Goal: Task Accomplishment & Management: Use online tool/utility

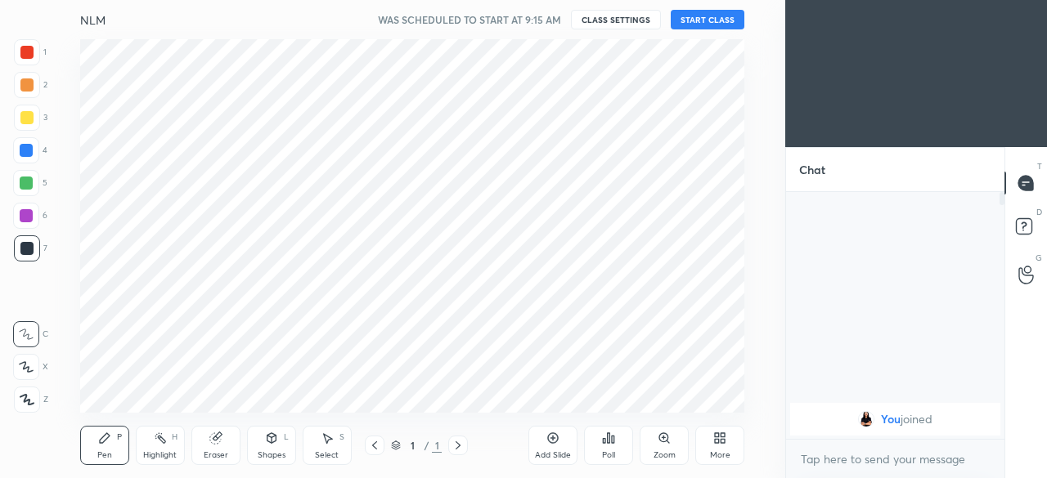
scroll to position [81398, 81052]
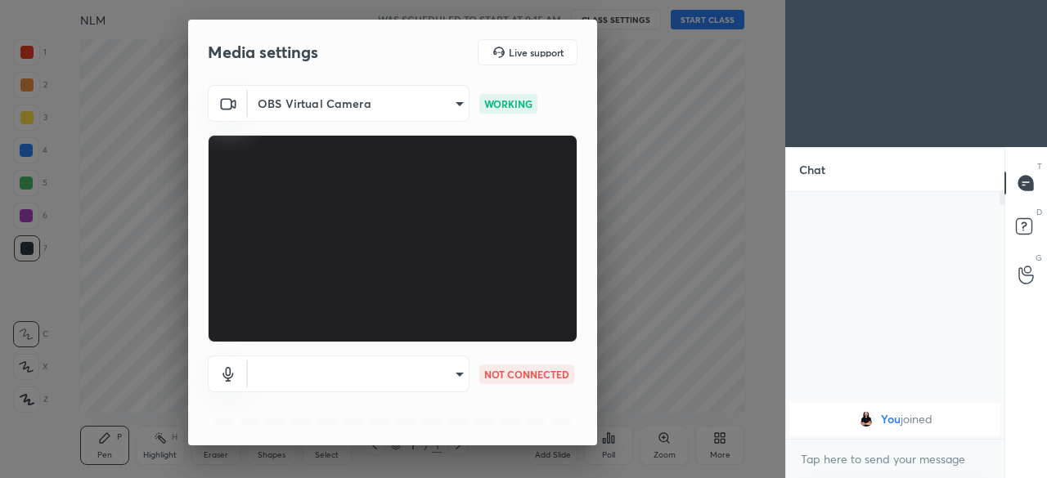
click at [318, 388] on body "1 2 3 4 5 6 7 C X Z C X Z E E Erase all H H NLM WAS SCHEDULED TO START AT 9:15 …" at bounding box center [523, 239] width 1047 height 478
click at [300, 374] on div at bounding box center [523, 239] width 1047 height 478
click at [305, 383] on body "1 2 3 4 5 6 7 C X Z C X Z E E Erase all H H NLM WAS SCHEDULED TO START AT 9:15 …" at bounding box center [523, 239] width 1047 height 478
click at [304, 385] on div at bounding box center [523, 239] width 1047 height 478
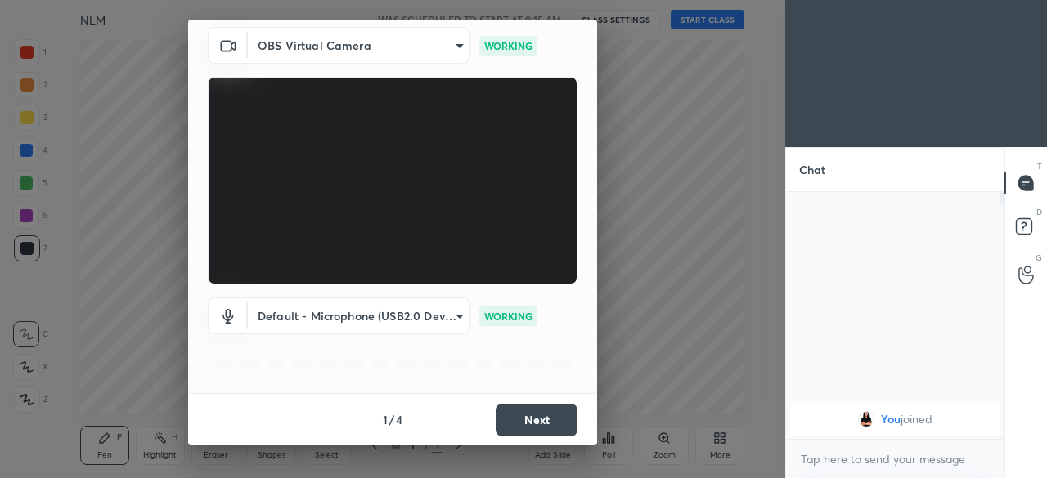
click at [503, 416] on button "Next" at bounding box center [537, 420] width 82 height 33
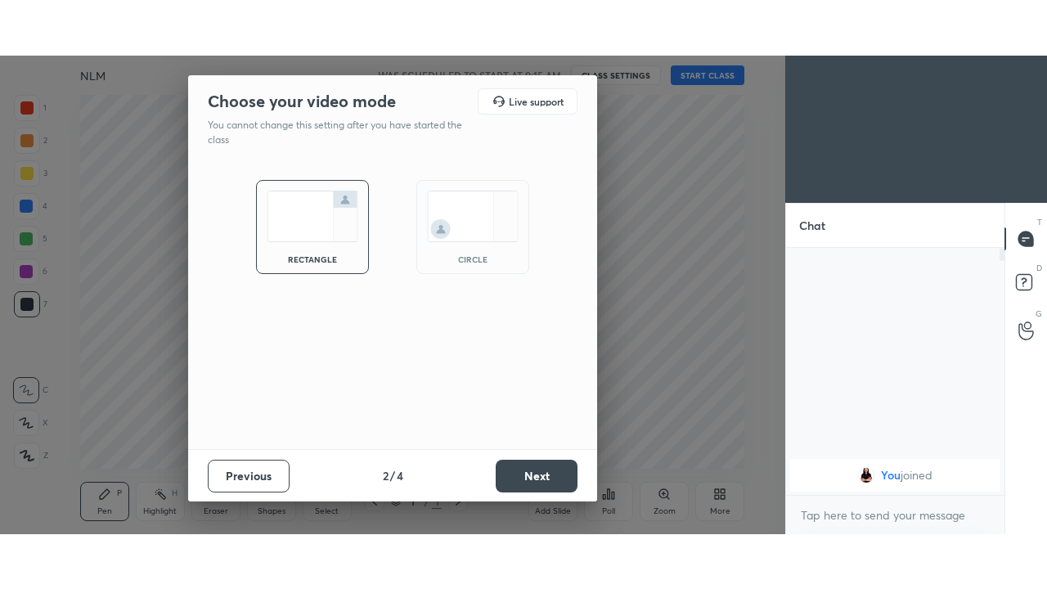
scroll to position [0, 0]
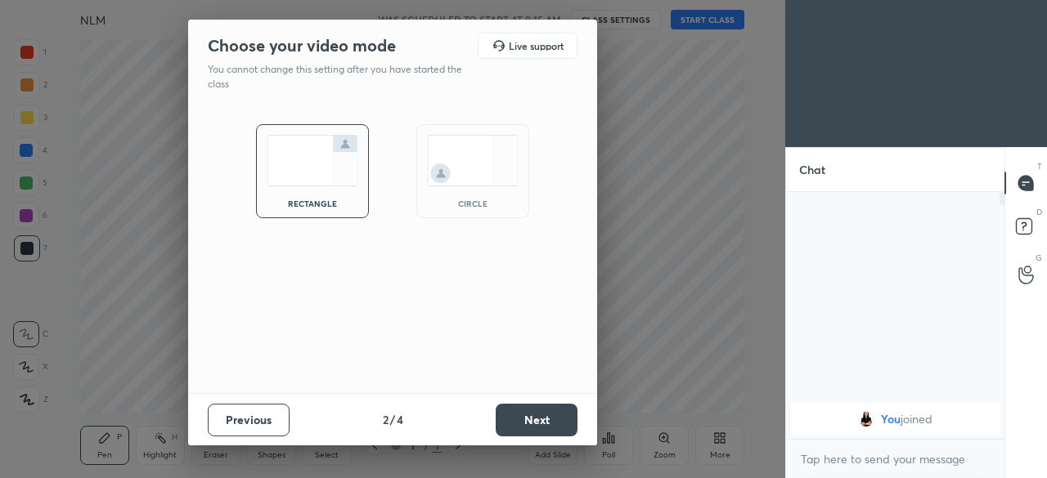
click at [514, 420] on button "Next" at bounding box center [537, 420] width 82 height 33
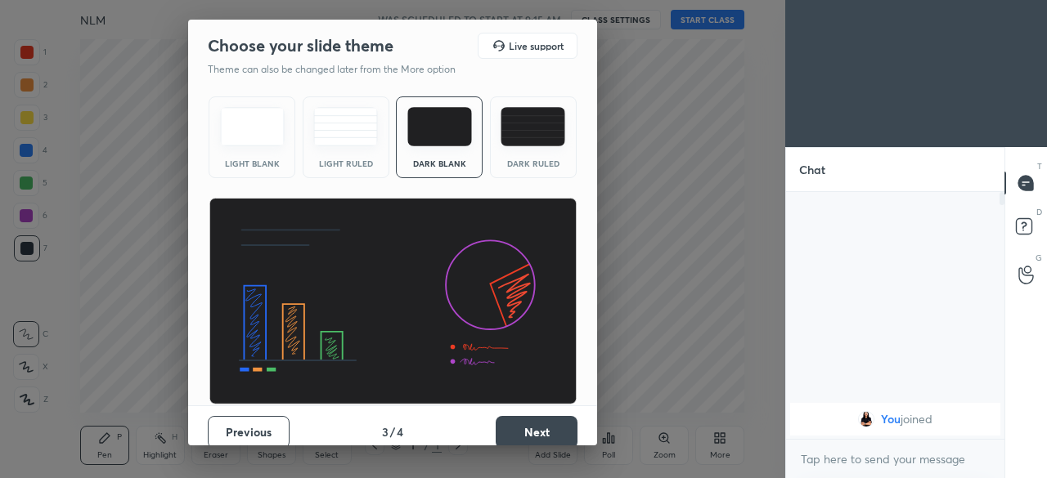
click at [518, 428] on button "Next" at bounding box center [537, 432] width 82 height 33
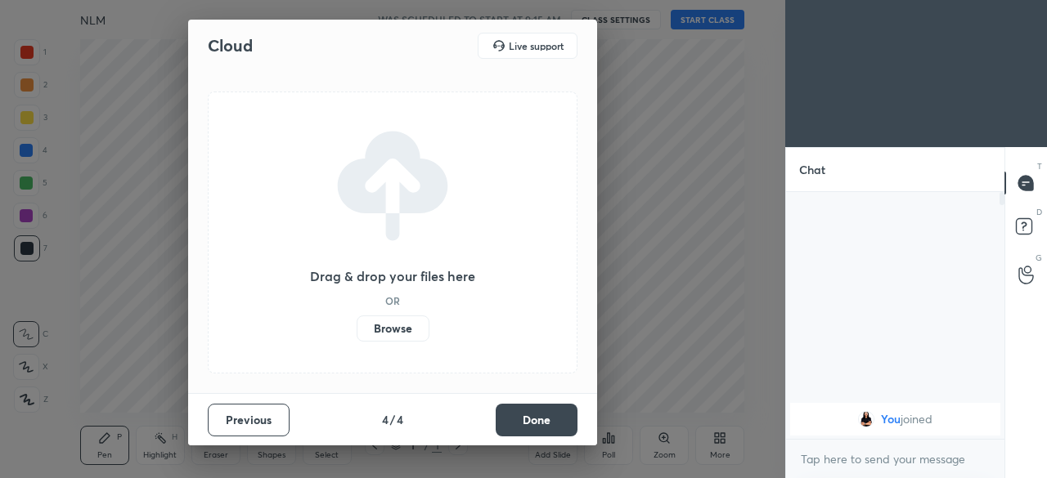
click at [521, 426] on button "Done" at bounding box center [537, 420] width 82 height 33
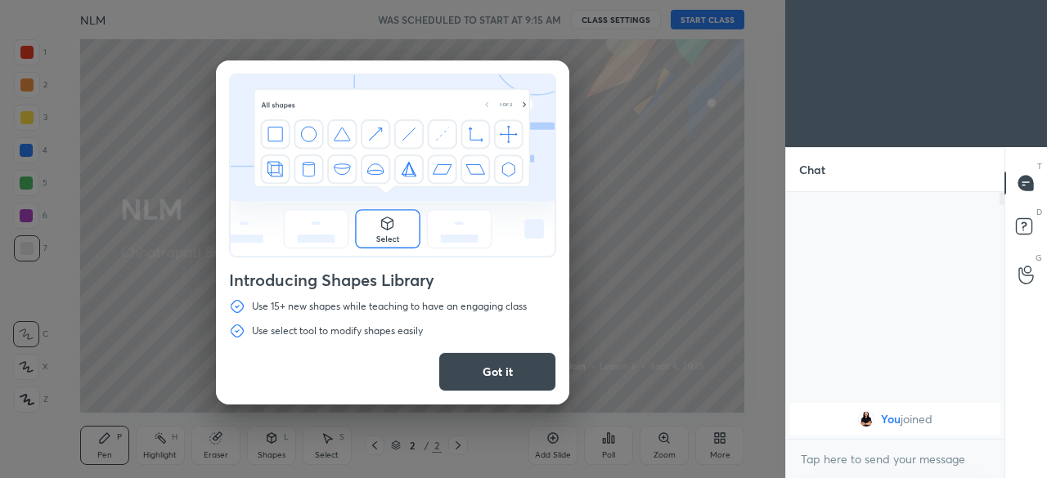
click at [466, 369] on button "Got it" at bounding box center [497, 371] width 118 height 39
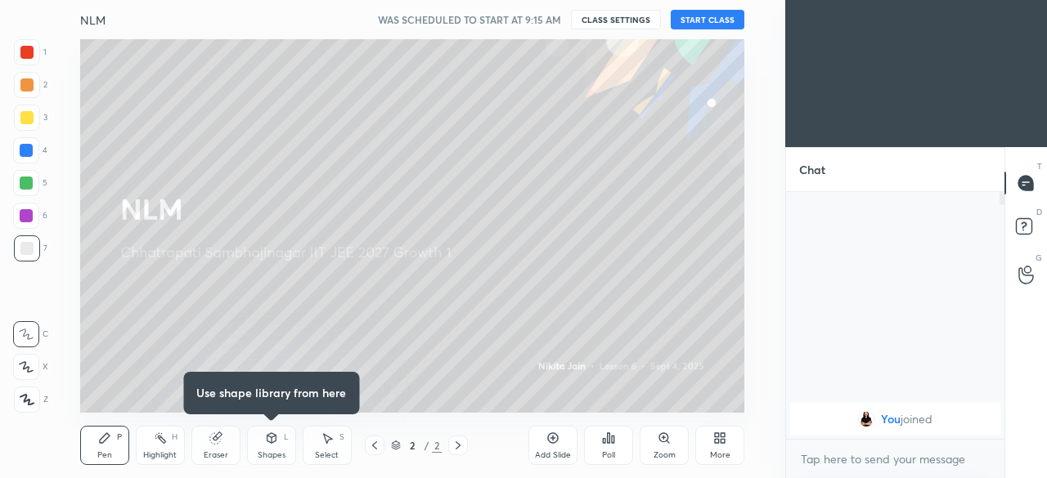
click at [718, 442] on icon at bounding box center [717, 441] width 4 height 4
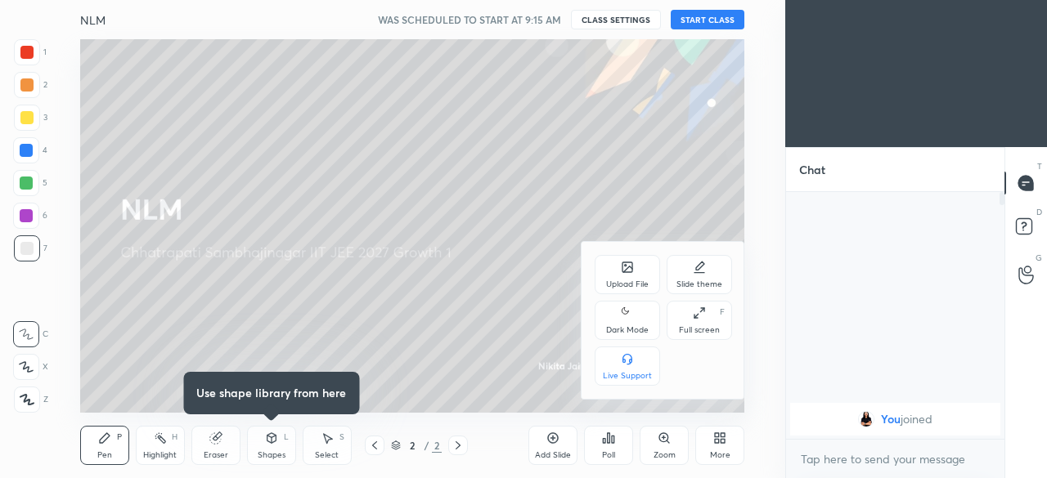
click at [687, 332] on div "Full screen" at bounding box center [699, 330] width 41 height 8
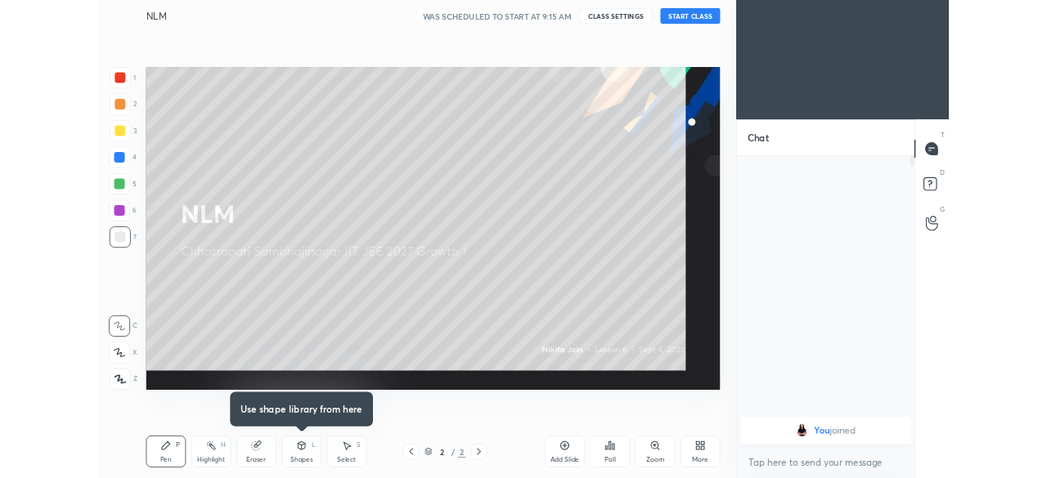
scroll to position [216, 213]
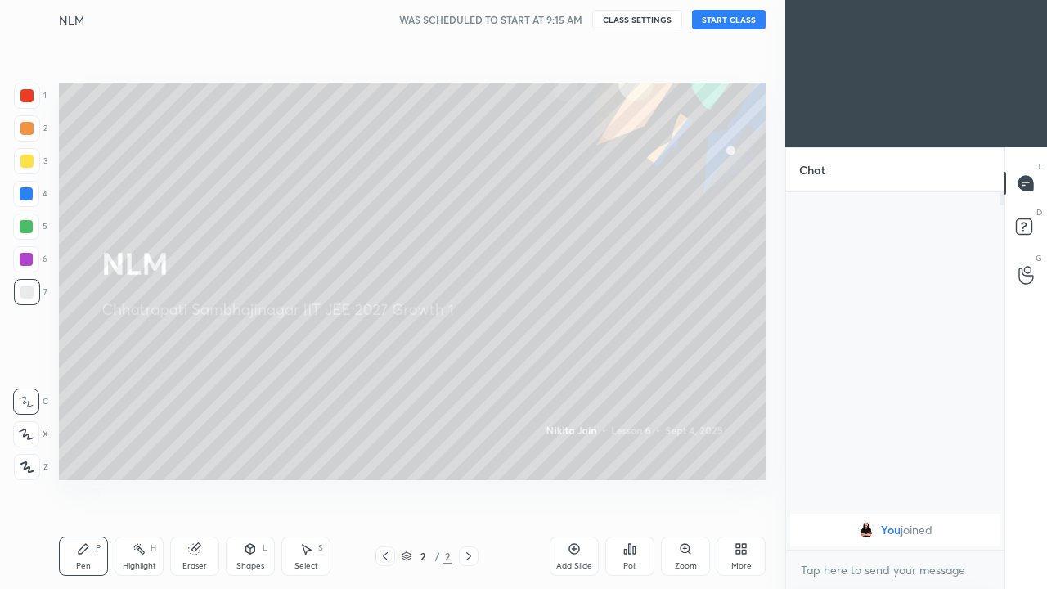
click at [736, 26] on button "START CLASS" at bounding box center [729, 20] width 74 height 20
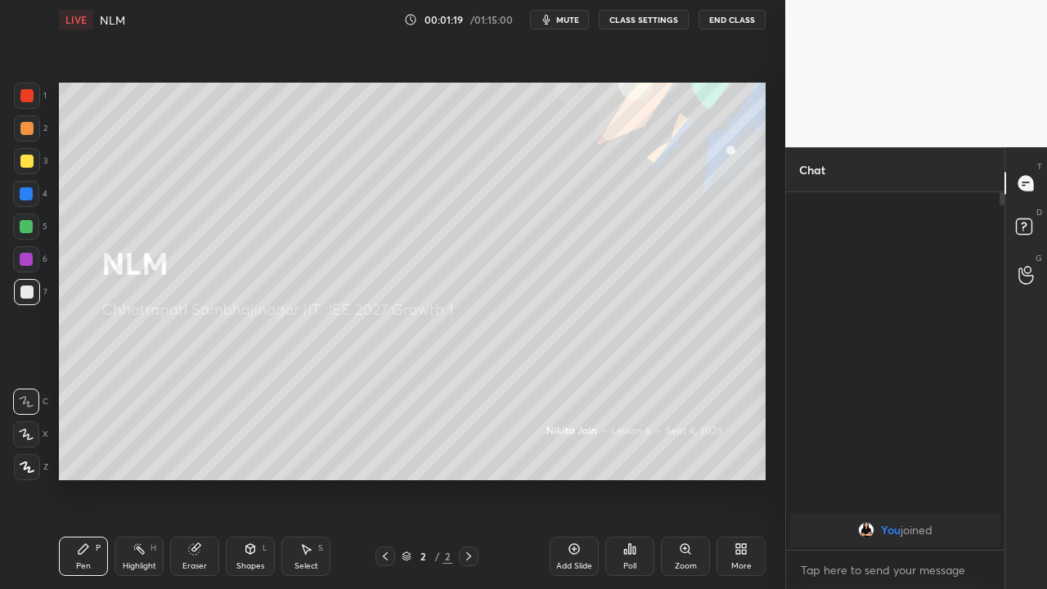
click at [564, 478] on div "Add Slide" at bounding box center [574, 555] width 49 height 39
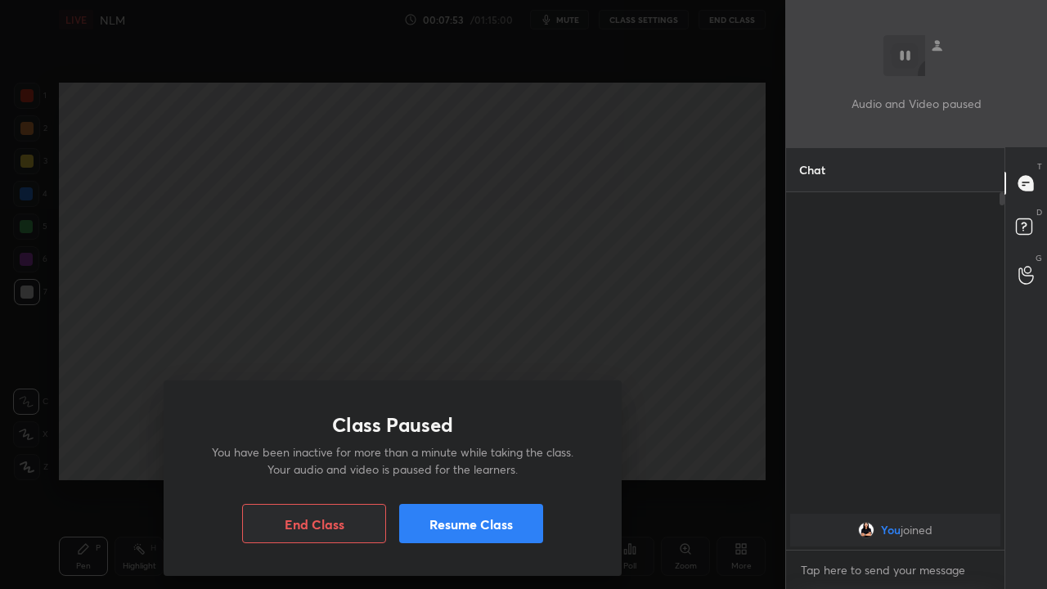
click at [487, 478] on button "Resume Class" at bounding box center [471, 523] width 144 height 39
click at [469, 478] on button "Resume Class" at bounding box center [471, 523] width 144 height 39
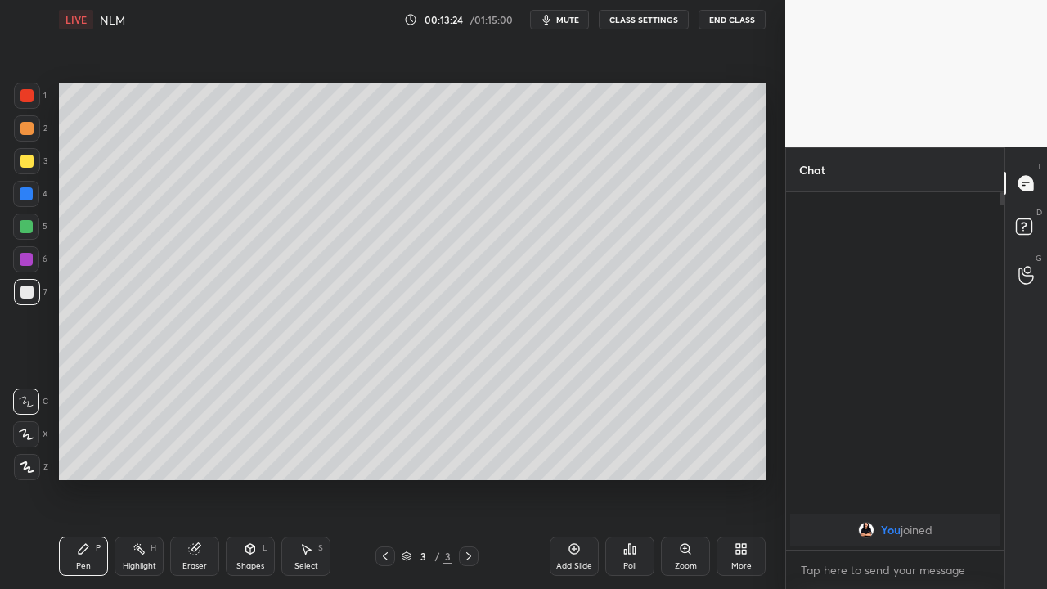
click at [557, 478] on div "Add Slide" at bounding box center [574, 555] width 49 height 39
click at [384, 478] on icon at bounding box center [385, 556] width 13 height 13
click at [385, 478] on icon at bounding box center [385, 556] width 13 height 13
click at [469, 478] on icon at bounding box center [468, 556] width 13 height 13
click at [734, 478] on div "More" at bounding box center [741, 566] width 20 height 8
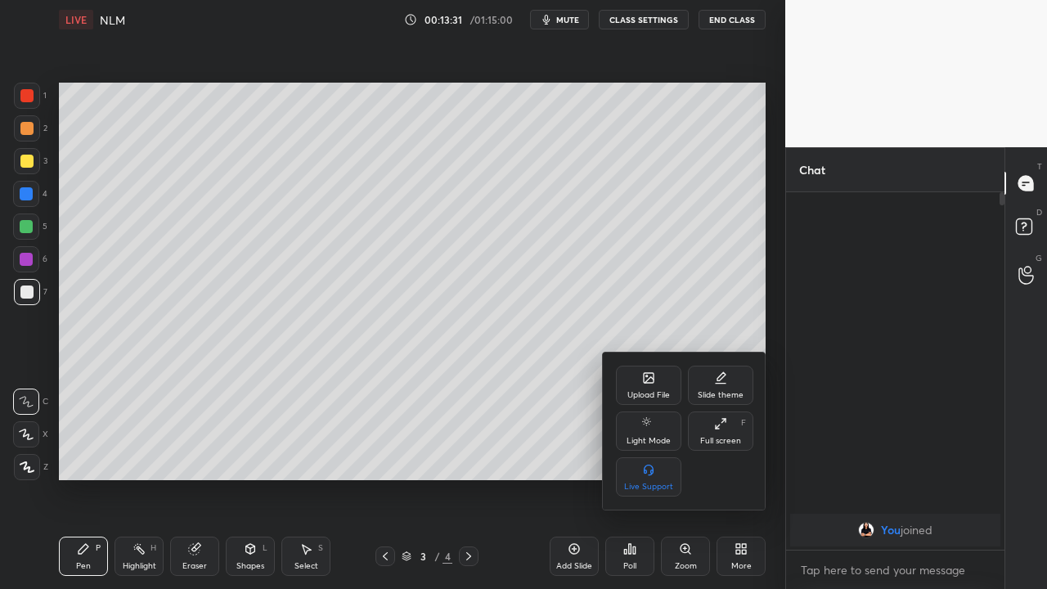
click at [655, 392] on div "Upload File" at bounding box center [648, 395] width 43 height 8
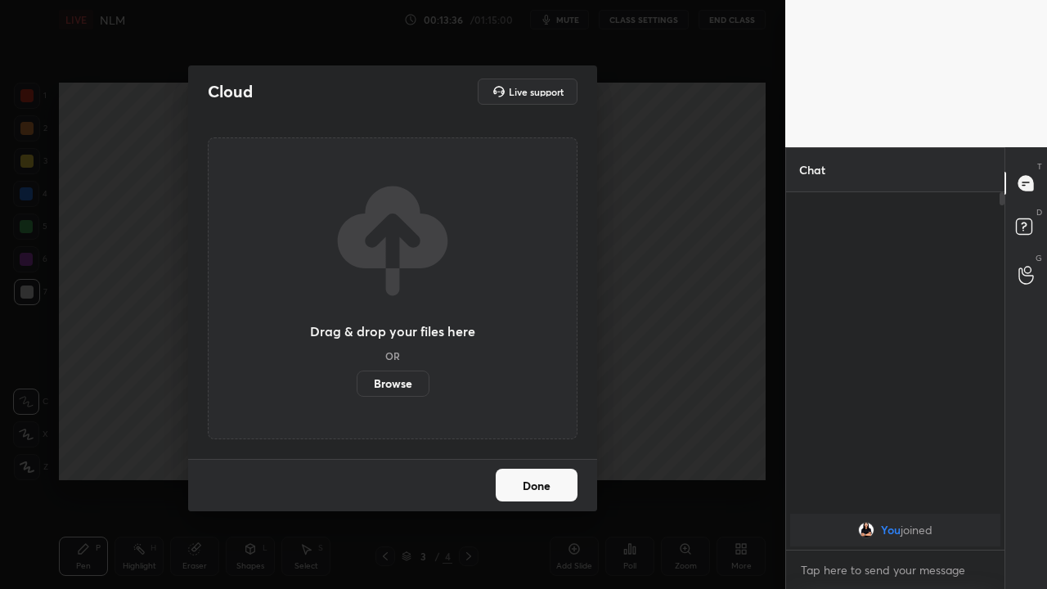
click at [391, 387] on label "Browse" at bounding box center [393, 383] width 73 height 26
click at [357, 387] on input "Browse" at bounding box center [357, 383] width 0 height 26
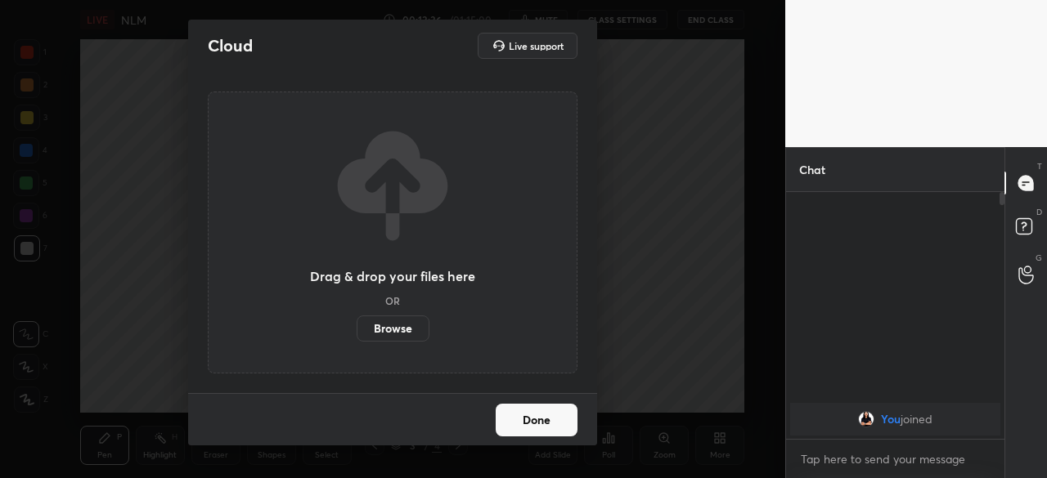
scroll to position [81398, 81052]
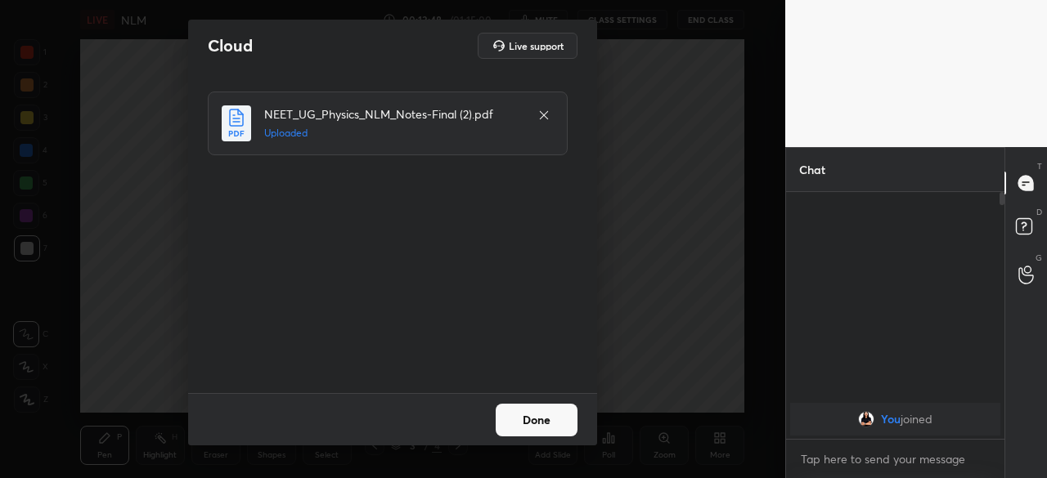
click at [519, 423] on button "Done" at bounding box center [537, 420] width 82 height 33
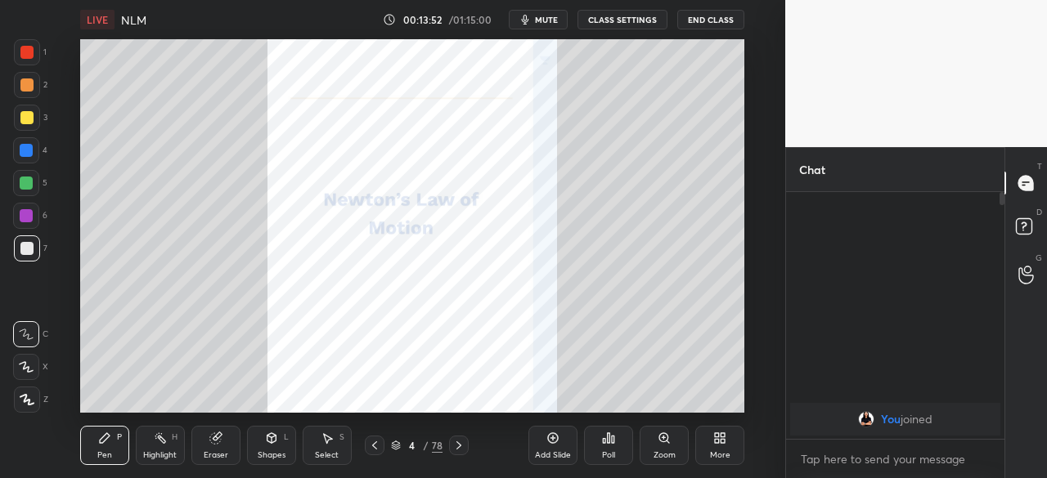
click at [458, 446] on icon at bounding box center [458, 445] width 13 height 13
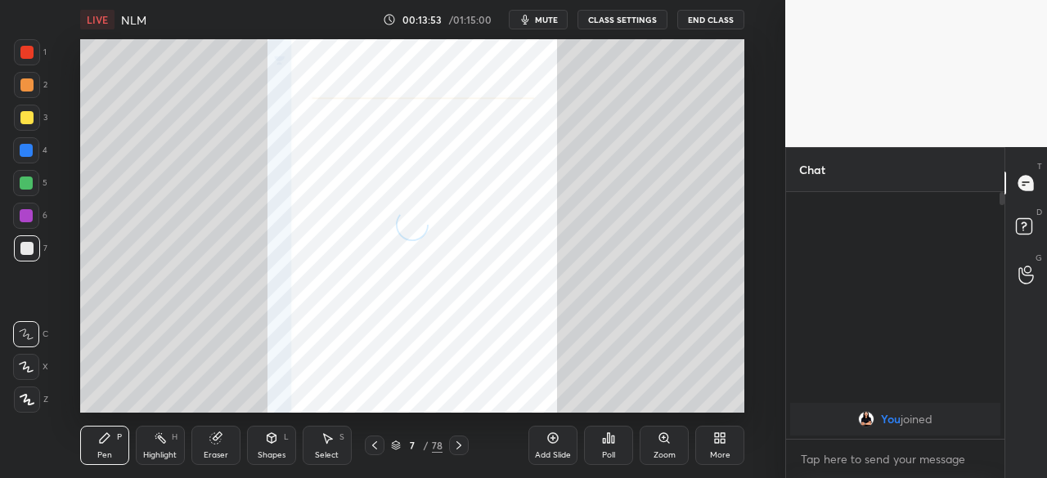
click at [458, 446] on icon at bounding box center [458, 445] width 13 height 13
click at [450, 451] on div at bounding box center [459, 446] width 20 height 20
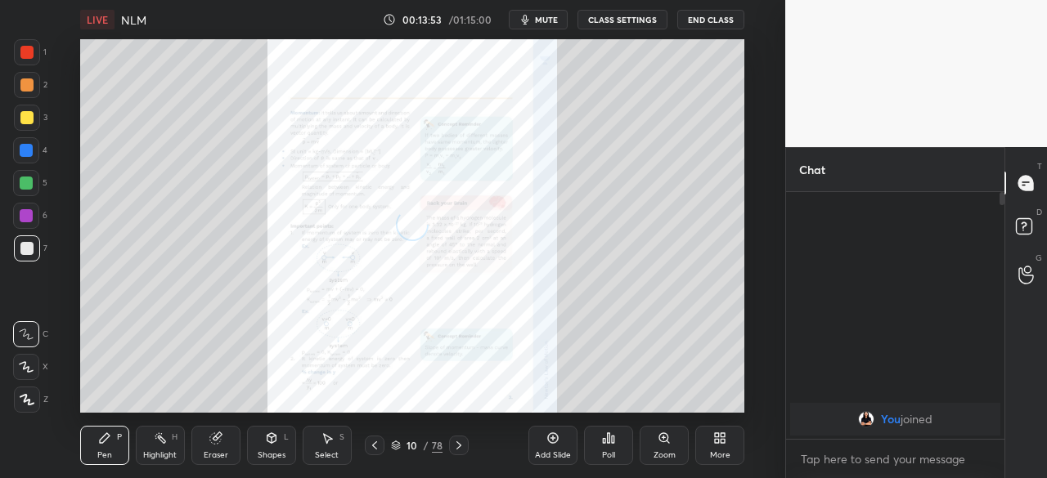
click at [453, 452] on div at bounding box center [459, 446] width 20 height 20
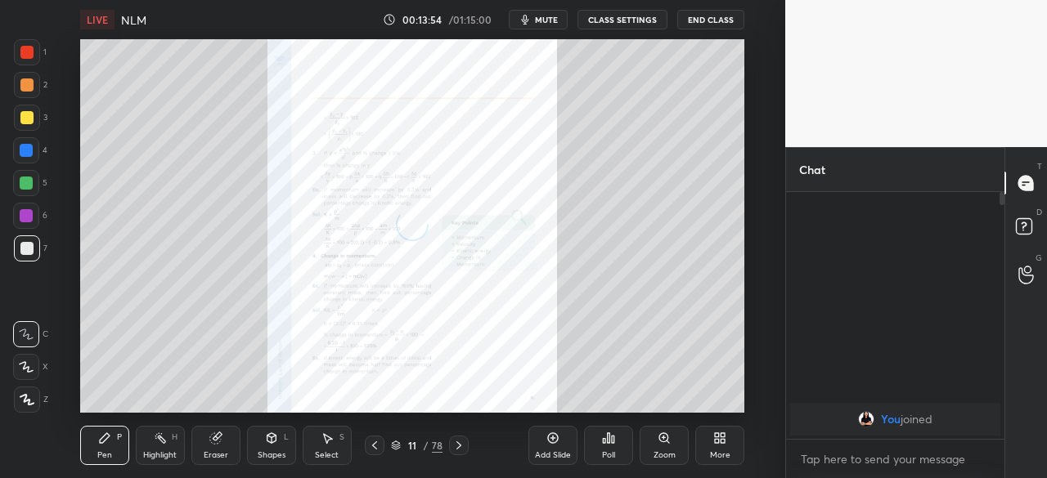
click at [453, 452] on div at bounding box center [459, 446] width 20 height 20
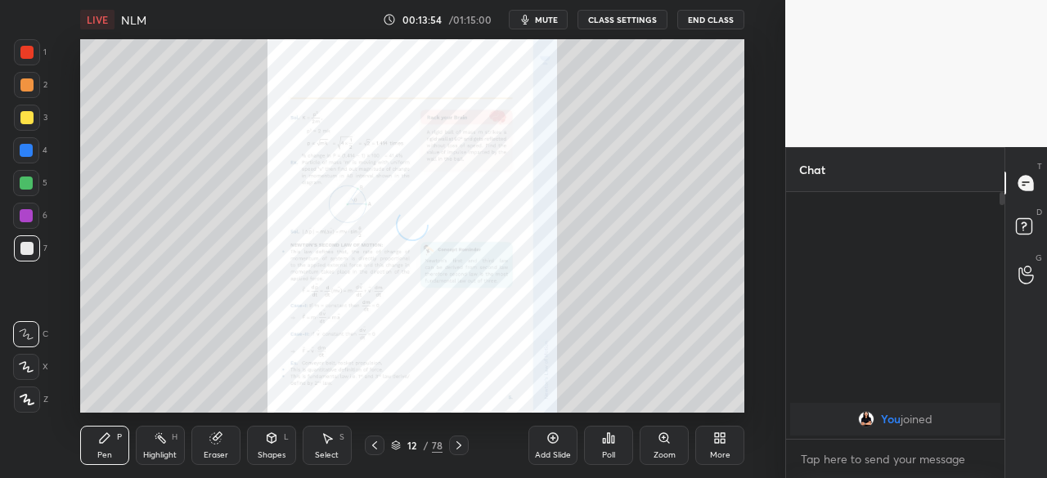
click at [456, 449] on icon at bounding box center [458, 446] width 5 height 8
click at [394, 445] on icon at bounding box center [396, 444] width 8 height 4
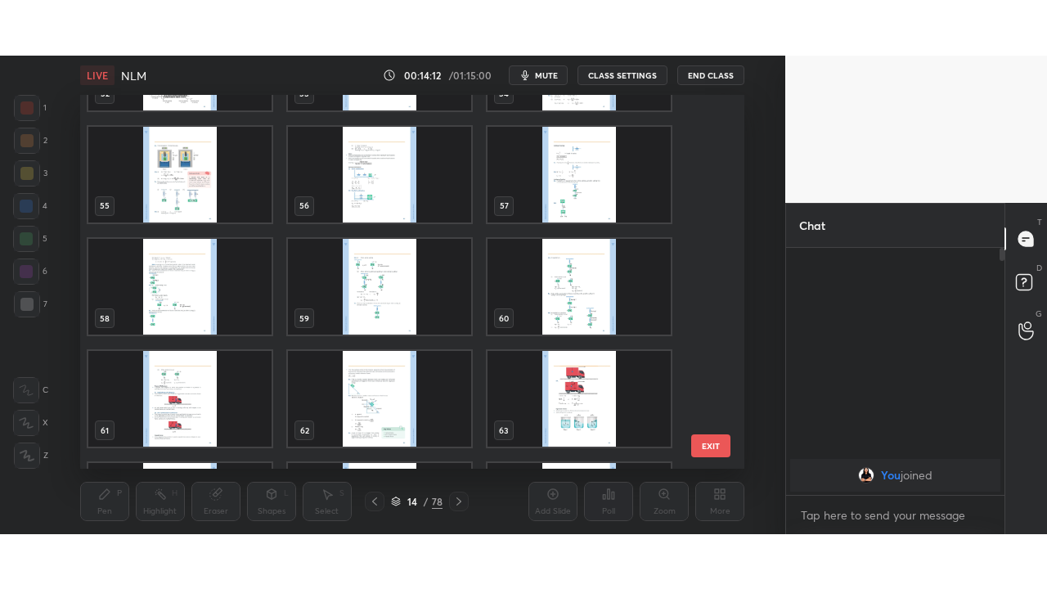
scroll to position [1998, 0]
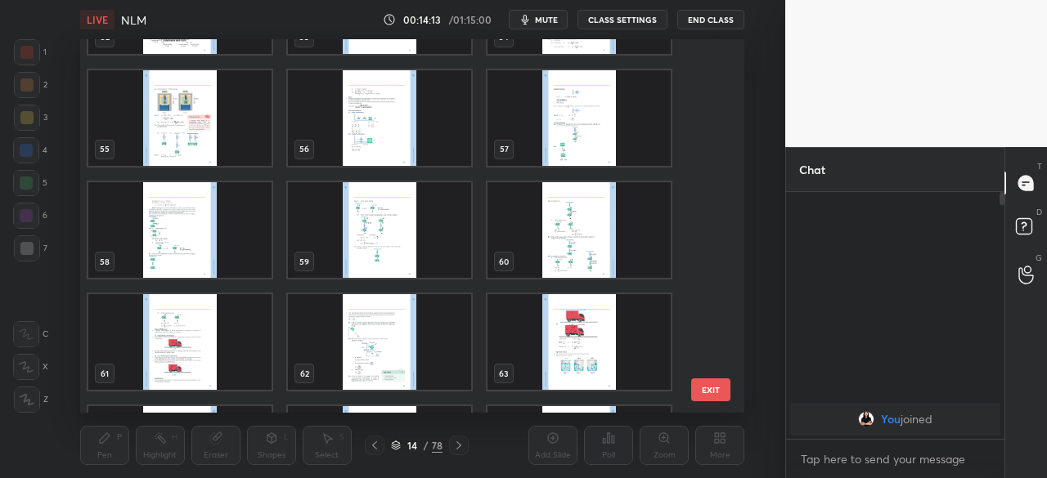
click at [195, 346] on img "grid" at bounding box center [179, 342] width 183 height 96
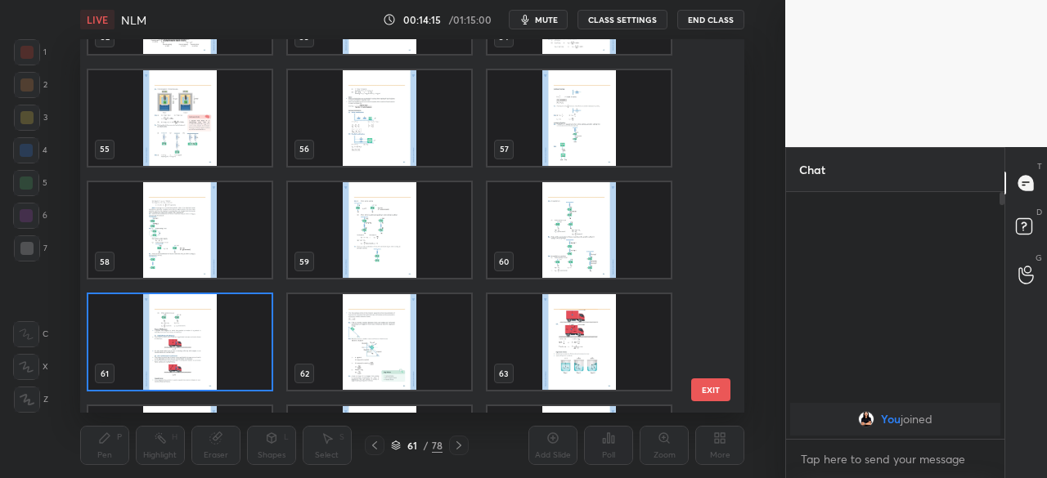
click at [213, 353] on img "grid" at bounding box center [179, 342] width 183 height 96
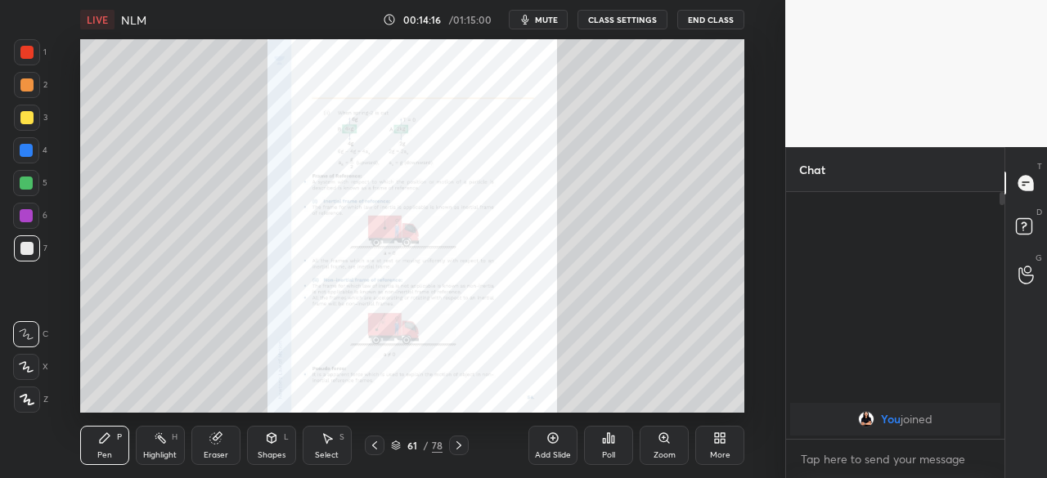
click at [213, 353] on img "grid" at bounding box center [179, 342] width 183 height 96
click at [715, 452] on div "More" at bounding box center [720, 455] width 20 height 8
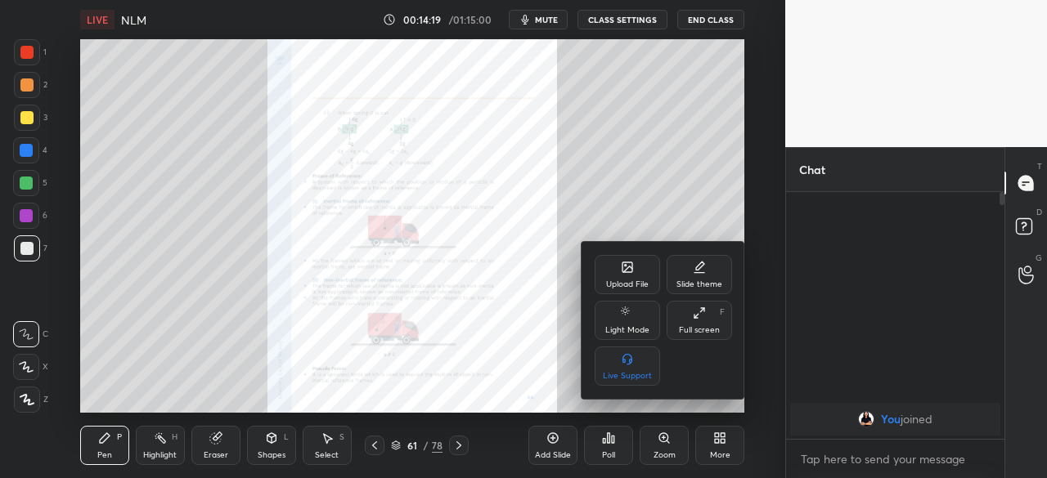
click at [694, 334] on div "Full screen" at bounding box center [699, 330] width 41 height 8
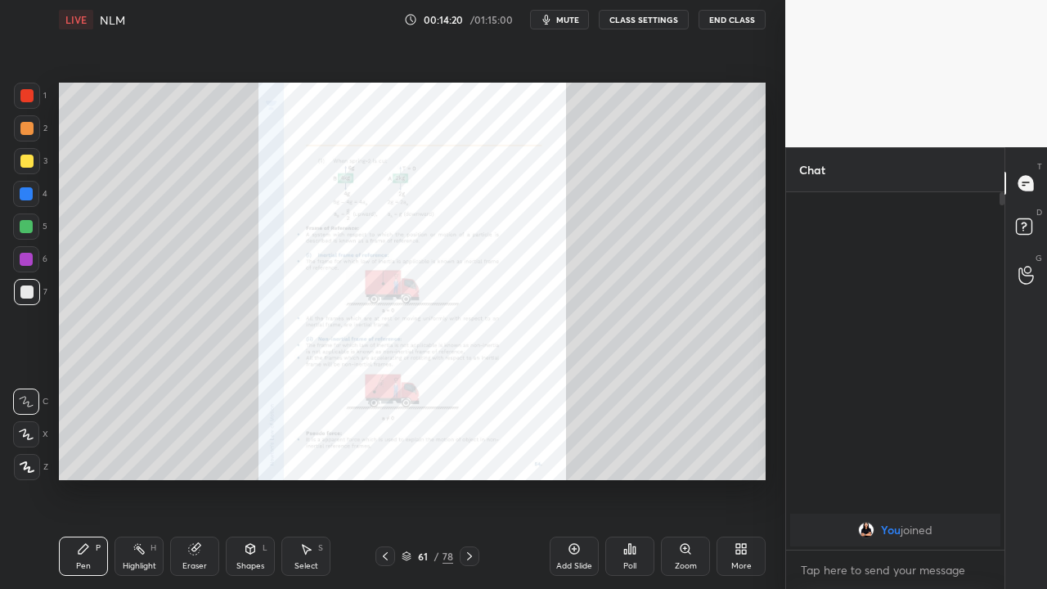
scroll to position [216, 213]
click at [684, 478] on div "Zoom" at bounding box center [685, 555] width 49 height 39
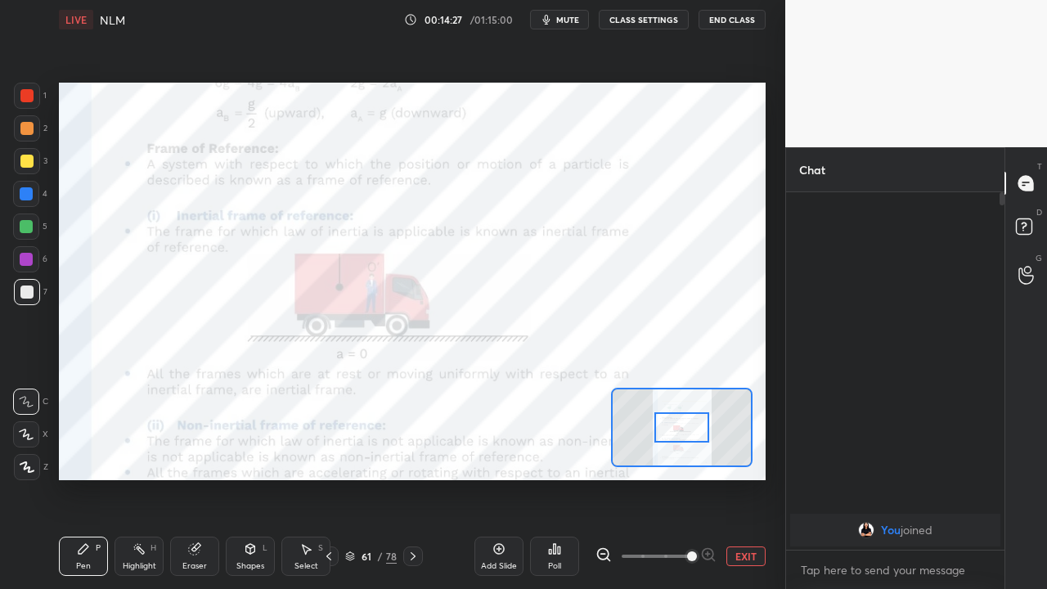
click at [687, 428] on div at bounding box center [682, 427] width 56 height 30
click at [633, 478] on div "Add Slide Poll EXIT" at bounding box center [619, 556] width 291 height 92
click at [759, 478] on div "Add Slide Poll EXIT" at bounding box center [619, 556] width 291 height 92
click at [742, 478] on div "Add Slide Poll EXIT" at bounding box center [619, 556] width 291 height 92
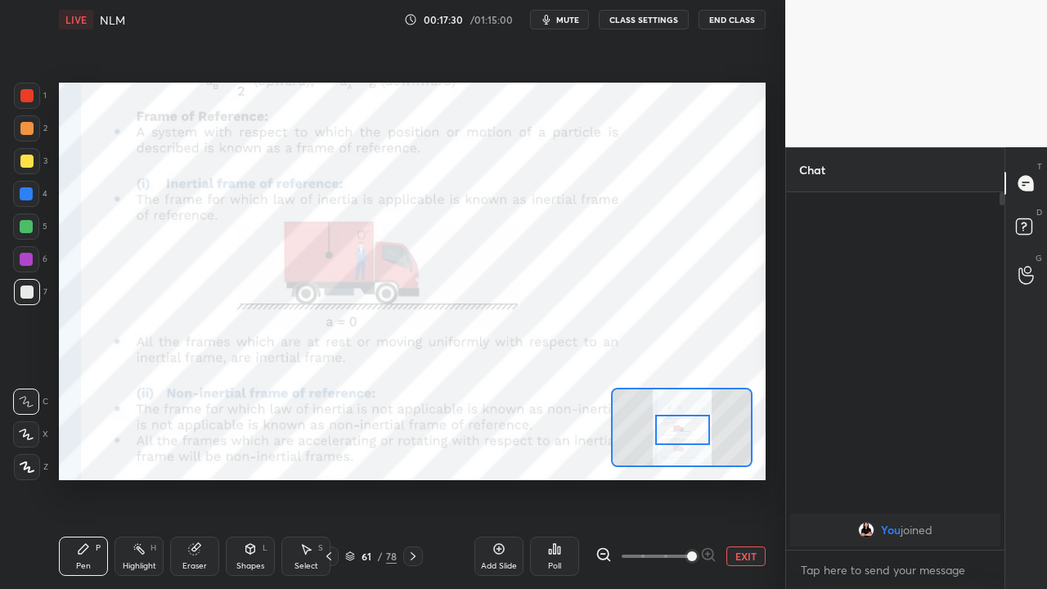
click at [689, 478] on div "Setting up your live class Poll for secs No correct answer Start poll" at bounding box center [412, 281] width 720 height 484
click at [739, 478] on button "EXIT" at bounding box center [745, 556] width 39 height 20
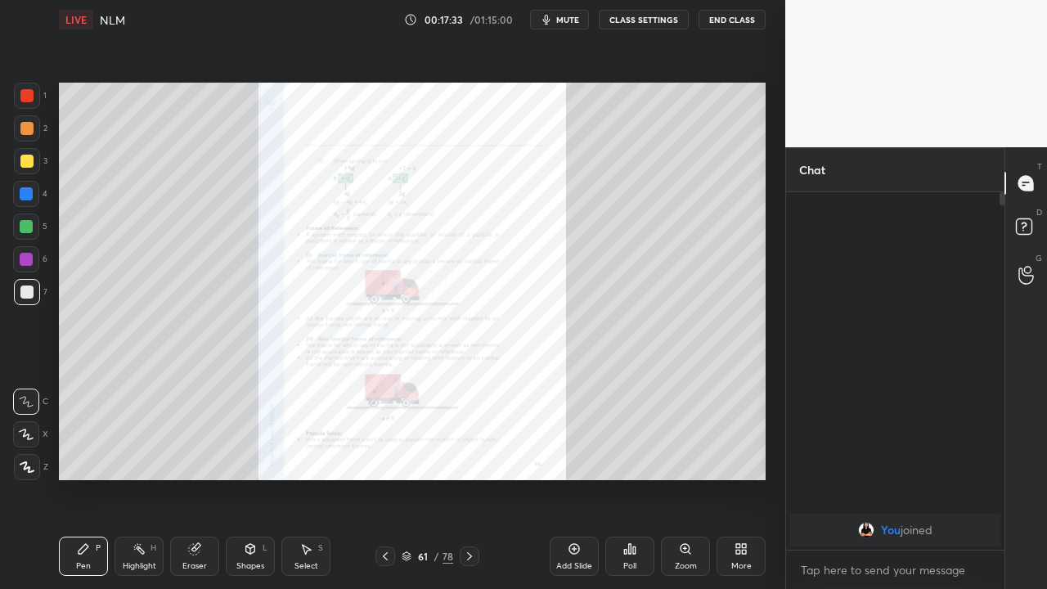
click at [750, 478] on div "More" at bounding box center [740, 555] width 49 height 39
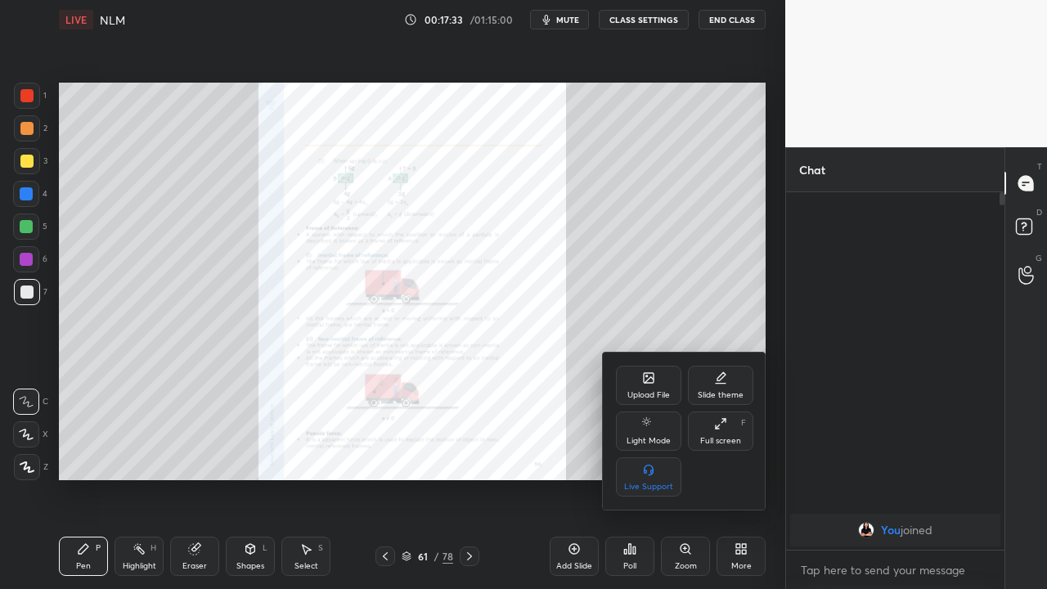
click at [697, 478] on div at bounding box center [523, 294] width 1047 height 589
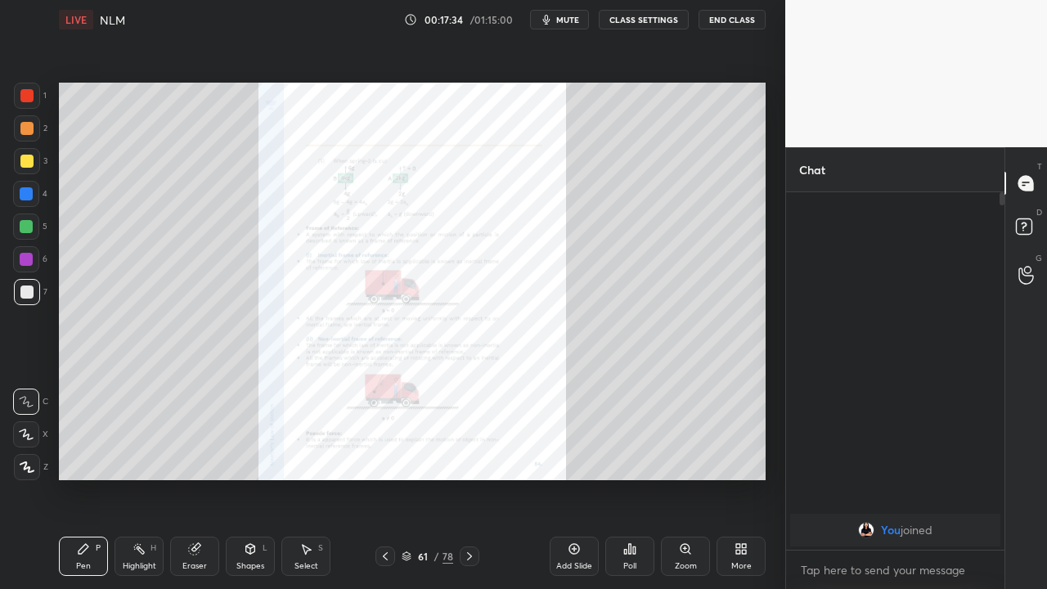
click at [693, 478] on div "Zoom" at bounding box center [685, 555] width 49 height 39
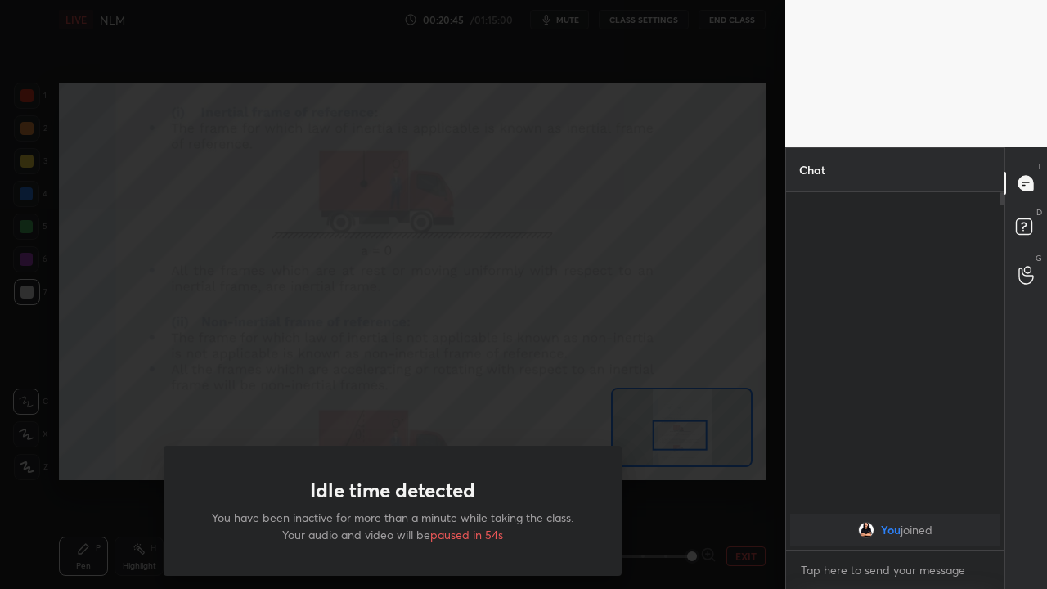
click at [541, 419] on div "Idle time detected You have been inactive for more than a minute while taking t…" at bounding box center [392, 294] width 785 height 589
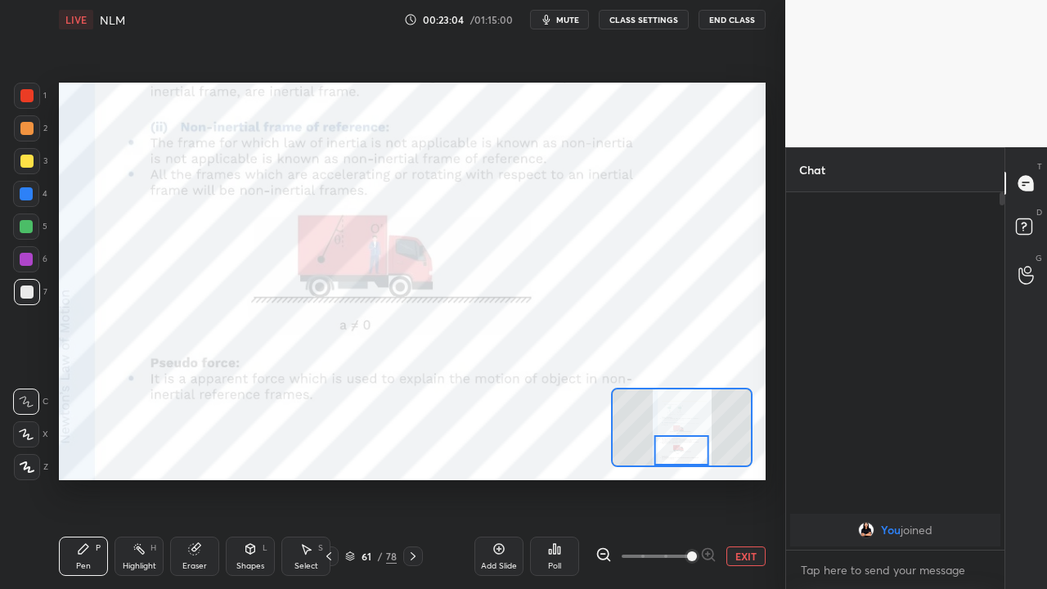
click at [412, 478] on icon at bounding box center [412, 556] width 13 height 13
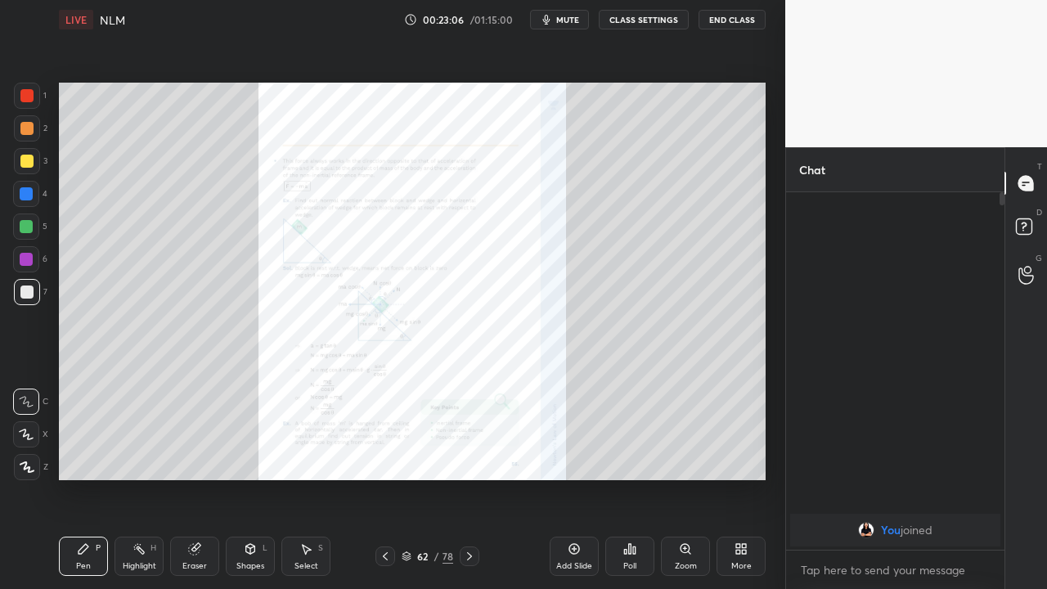
click at [689, 478] on div "Zoom" at bounding box center [685, 555] width 49 height 39
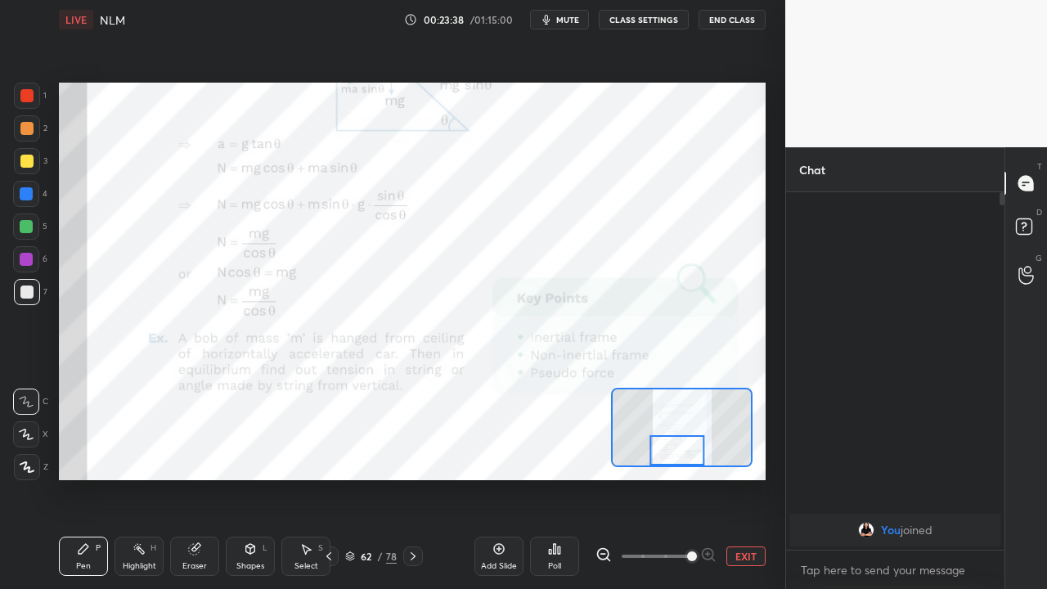
click at [689, 444] on div at bounding box center [677, 450] width 56 height 30
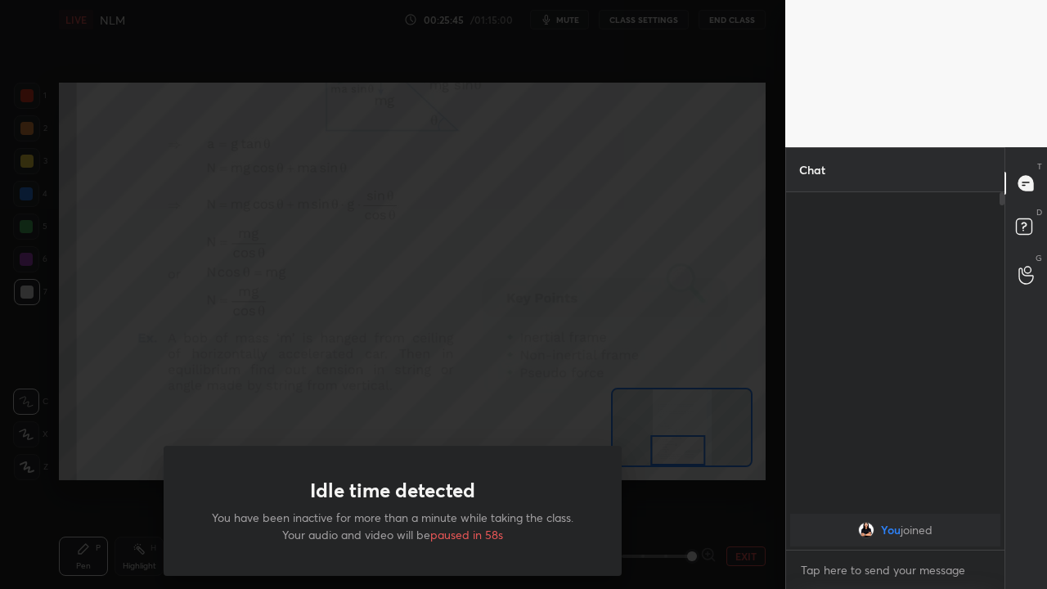
click at [104, 438] on div "Idle time detected You have been inactive for more than a minute while taking t…" at bounding box center [392, 294] width 785 height 589
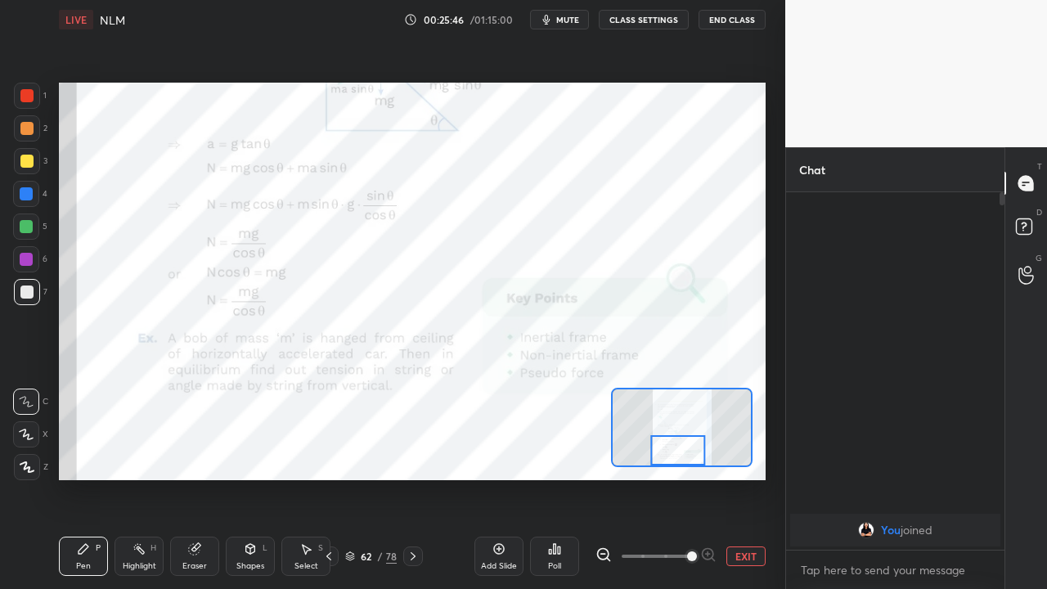
click at [492, 478] on div "Add Slide" at bounding box center [498, 555] width 49 height 39
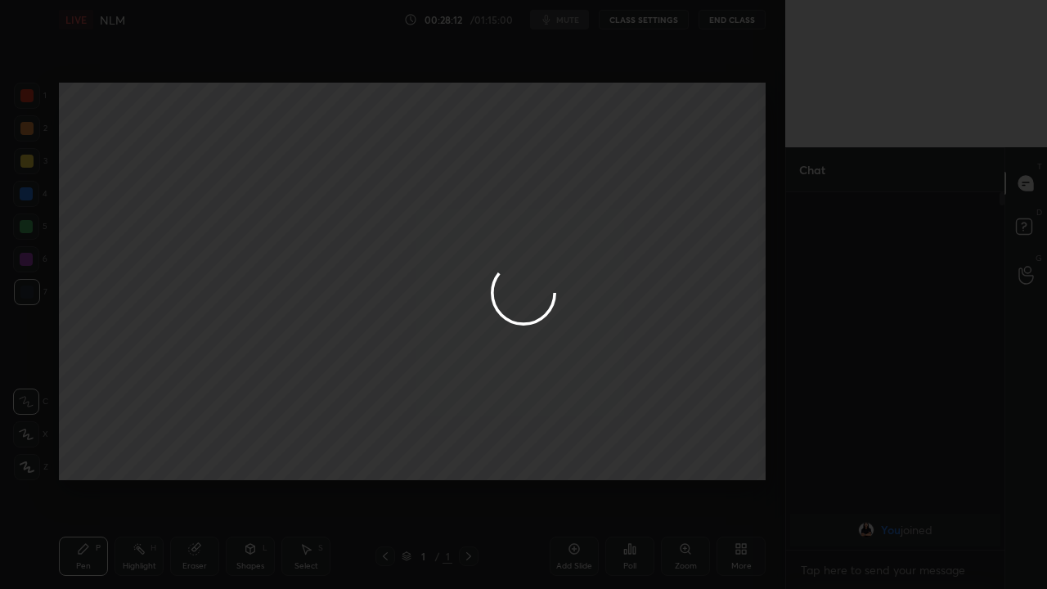
click at [615, 478] on div at bounding box center [523, 294] width 1047 height 589
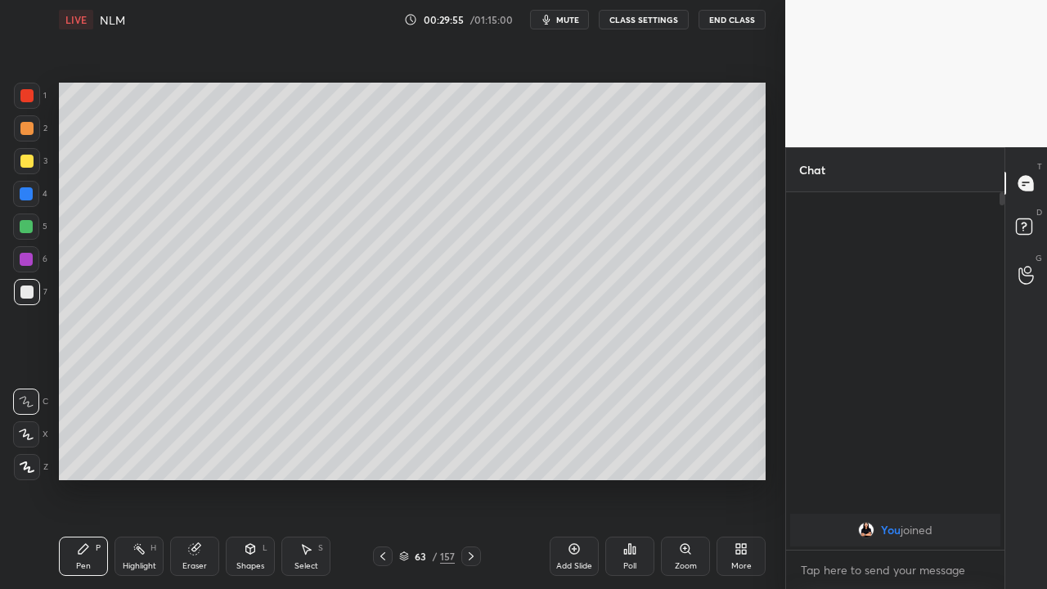
click at [384, 478] on icon at bounding box center [382, 556] width 13 height 13
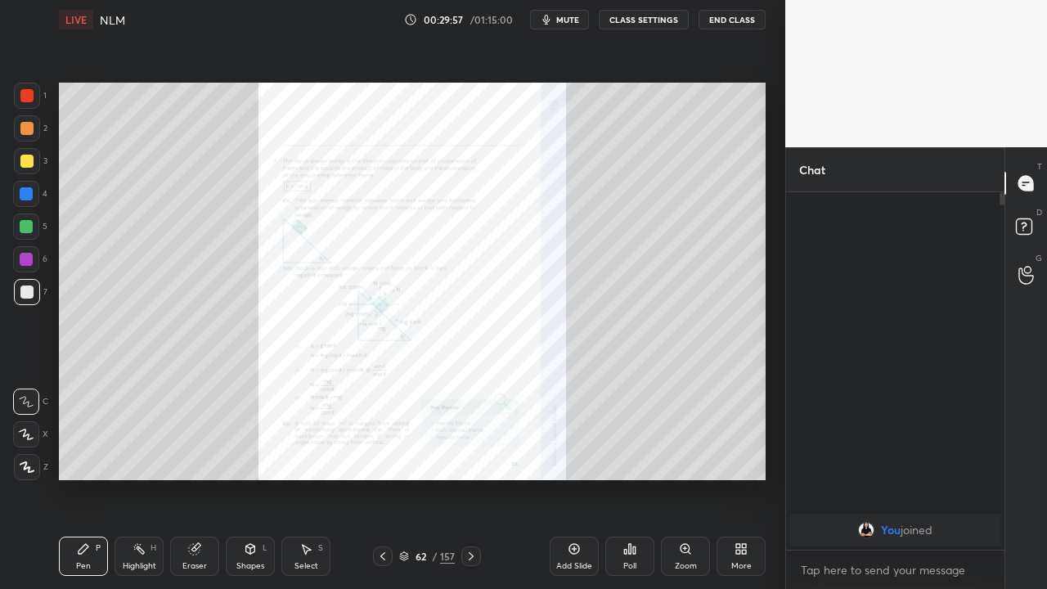
click at [470, 478] on icon at bounding box center [470, 556] width 13 height 13
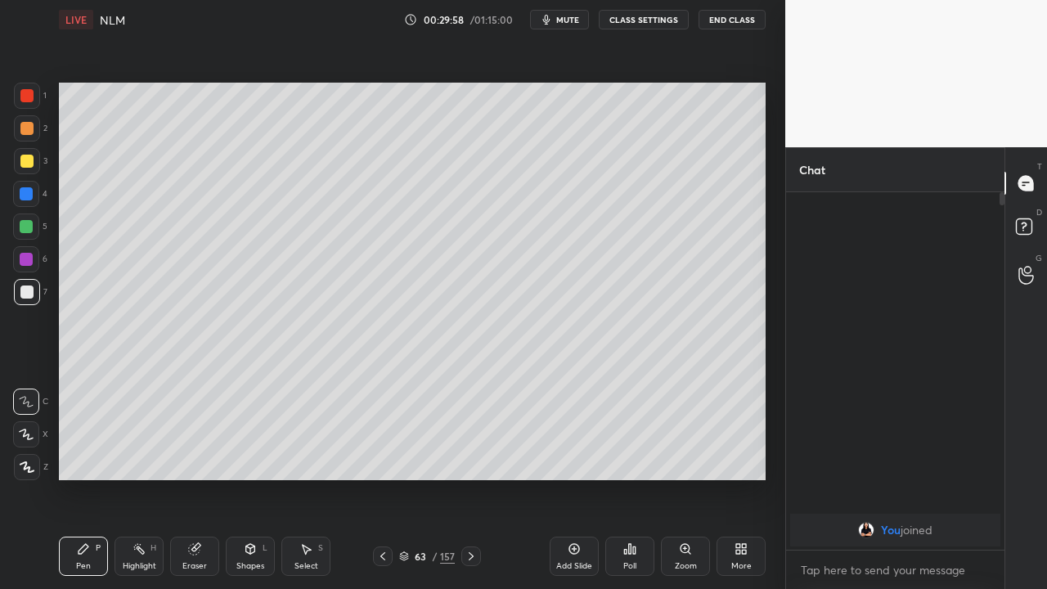
click at [463, 478] on div at bounding box center [471, 556] width 20 height 20
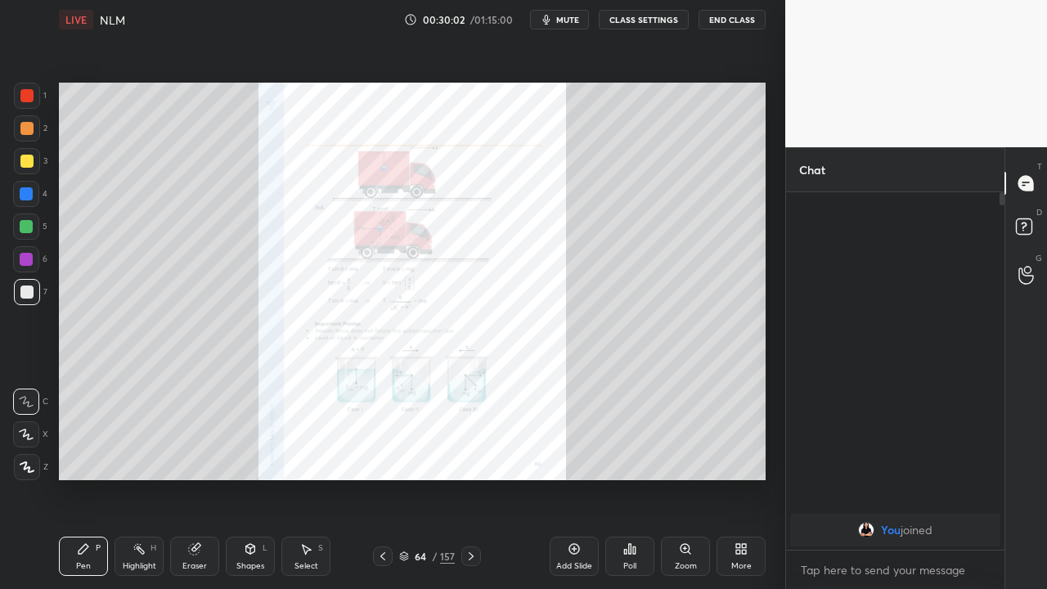
click at [692, 478] on div "Zoom" at bounding box center [686, 566] width 22 height 8
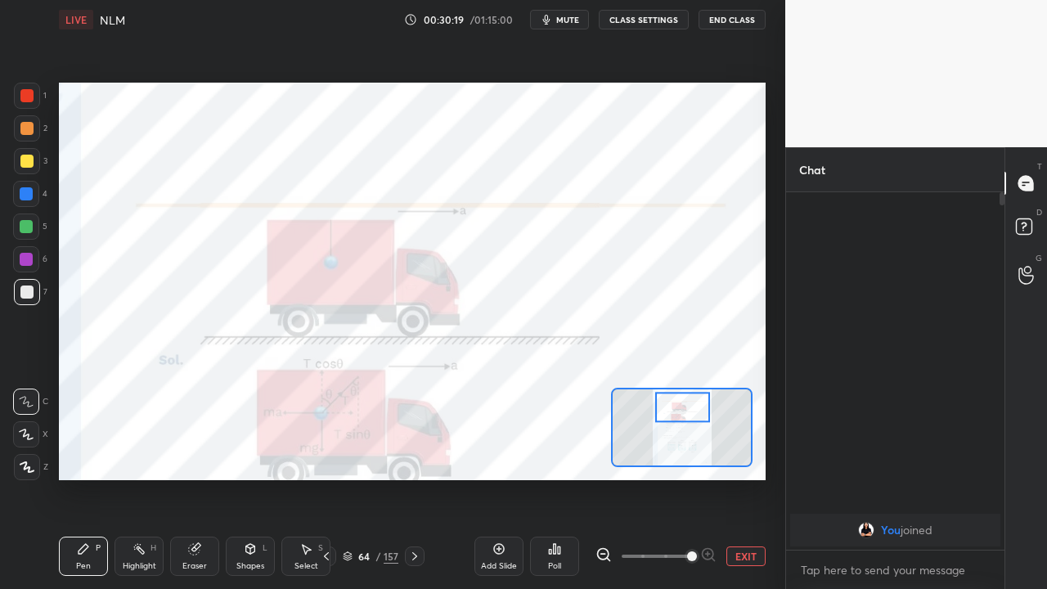
click at [326, 478] on icon at bounding box center [326, 556] width 13 height 13
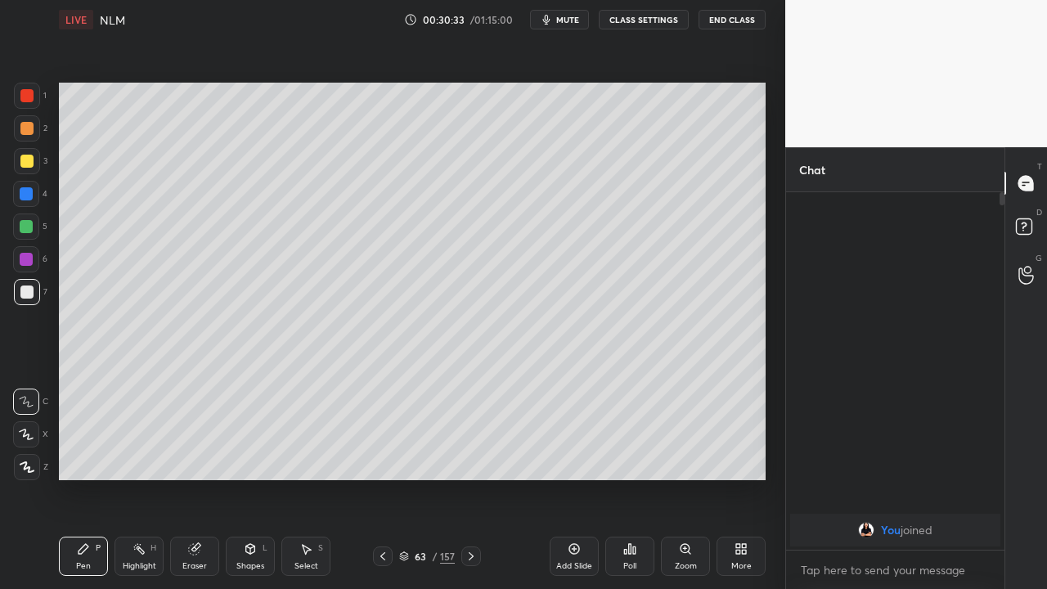
click at [470, 478] on icon at bounding box center [470, 556] width 13 height 13
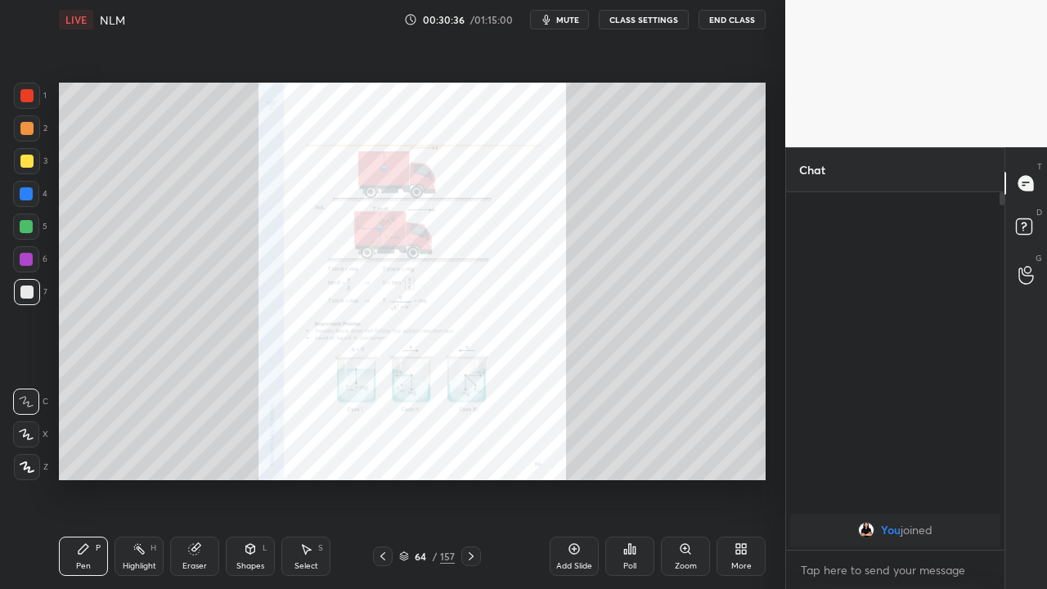
click at [732, 478] on div "More" at bounding box center [740, 555] width 49 height 39
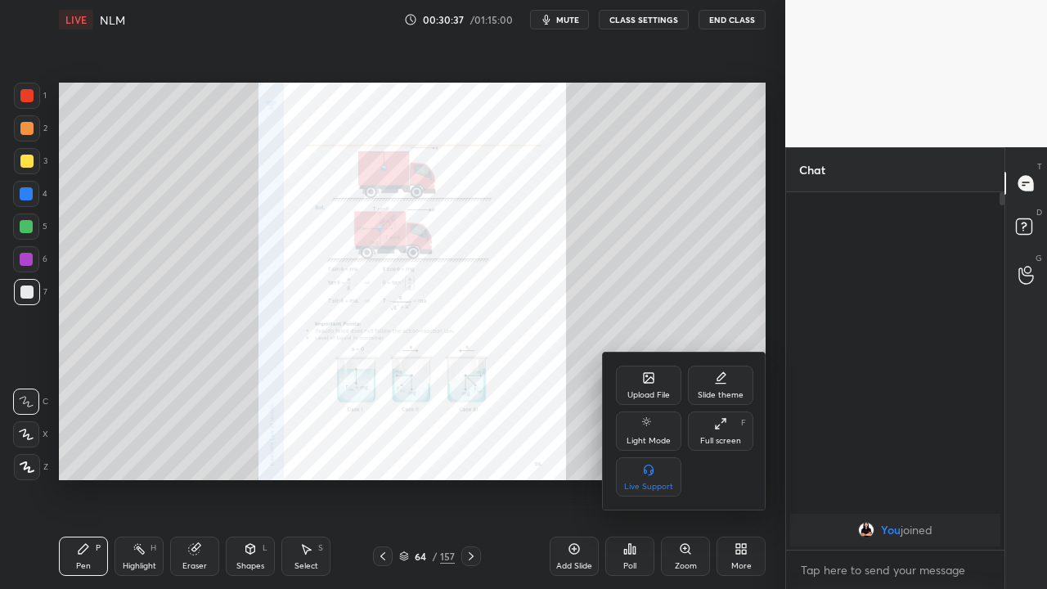
click at [682, 478] on div at bounding box center [523, 294] width 1047 height 589
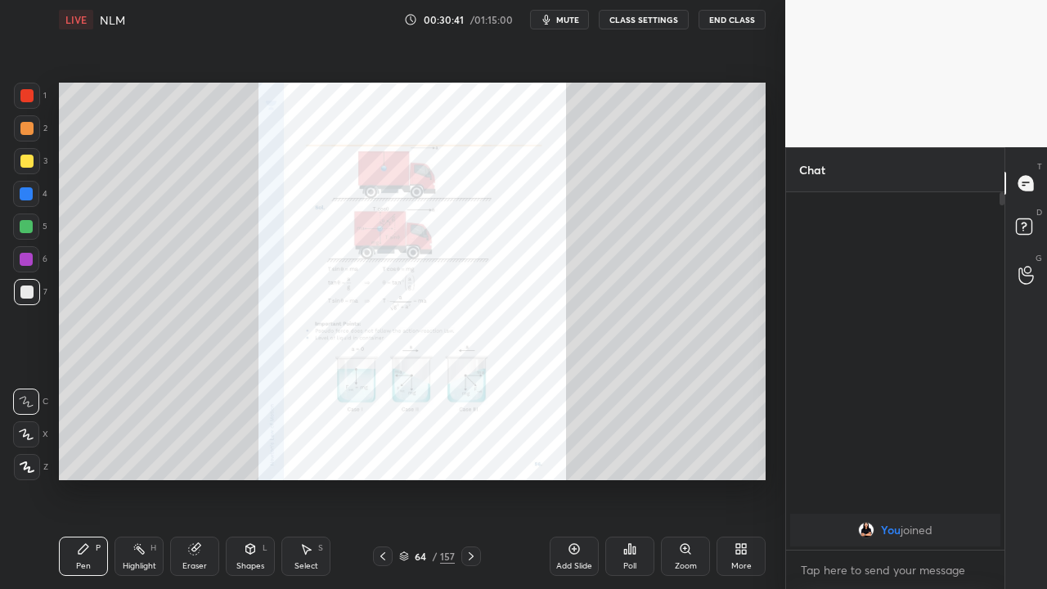
click at [382, 478] on icon at bounding box center [382, 556] width 13 height 13
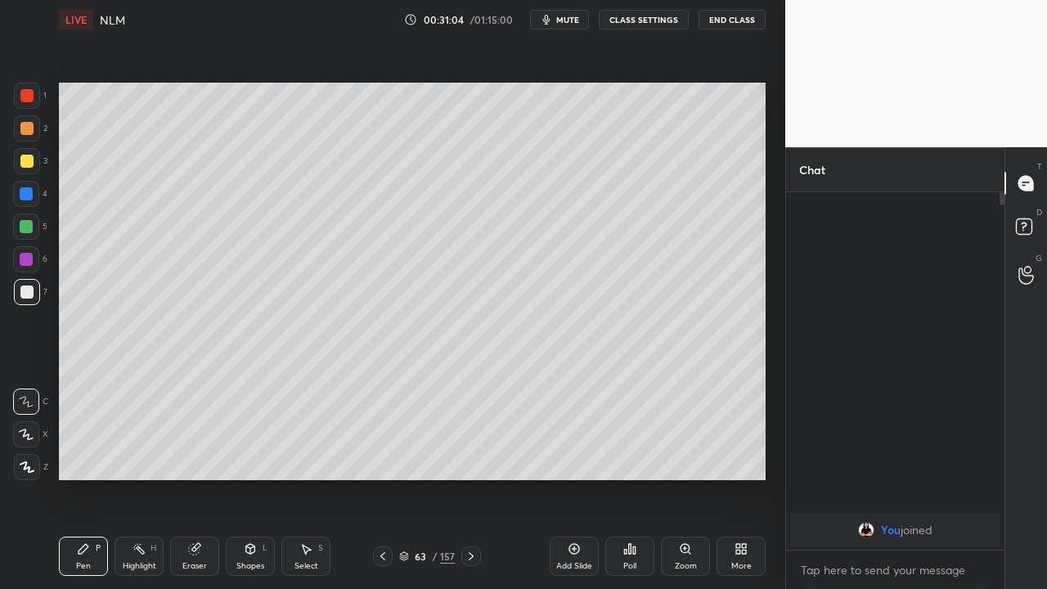
click at [30, 471] on icon at bounding box center [26, 467] width 13 height 10
click at [20, 171] on div at bounding box center [27, 161] width 26 height 26
click at [471, 478] on icon at bounding box center [470, 556] width 13 height 13
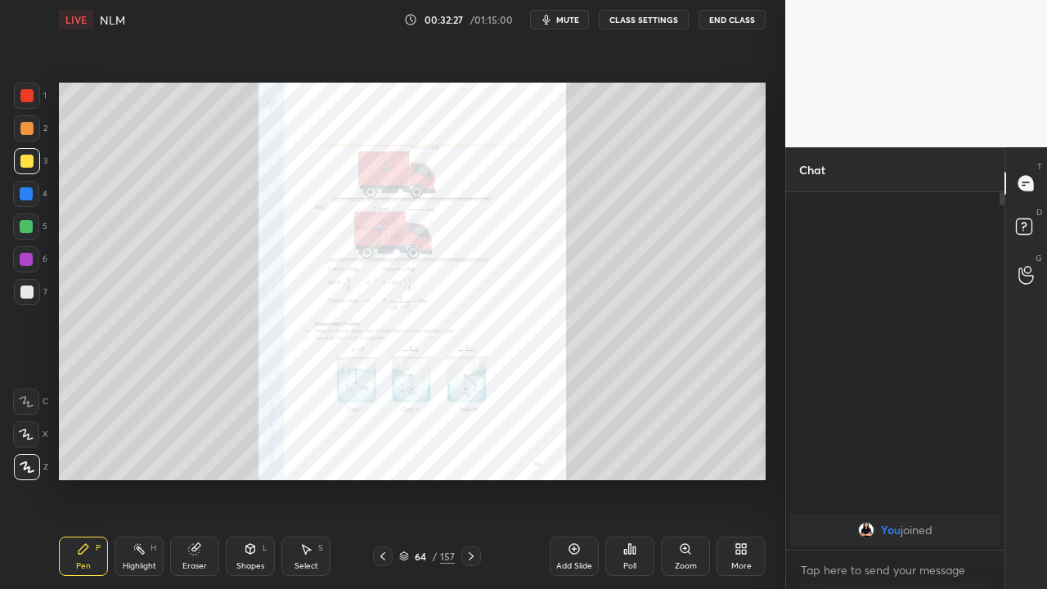
click at [382, 478] on icon at bounding box center [382, 556] width 5 height 8
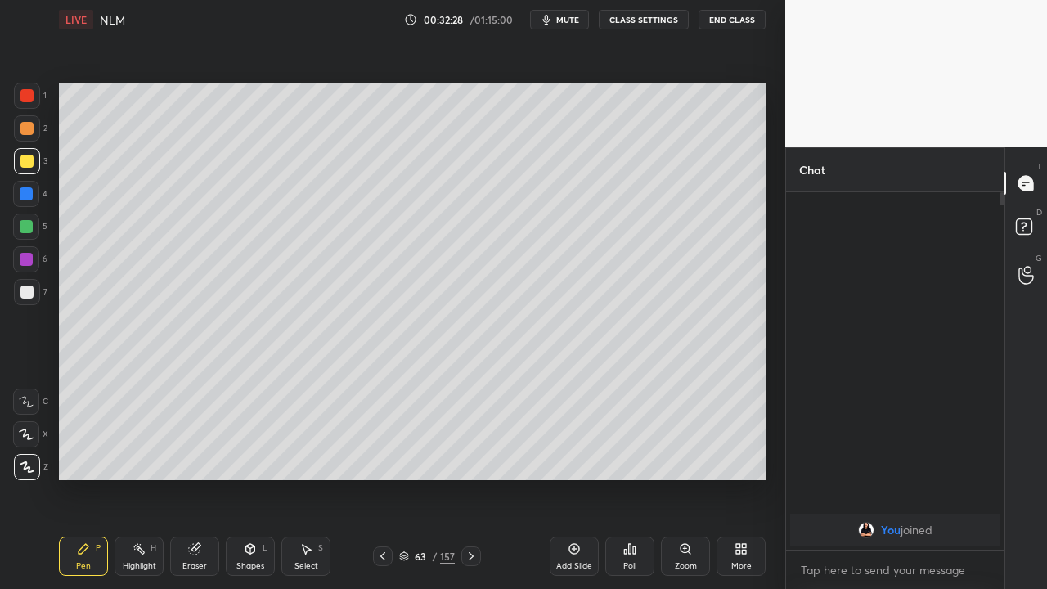
click at [563, 478] on div "Add Slide" at bounding box center [574, 566] width 36 height 8
click at [560, 478] on div "Add Slide" at bounding box center [574, 555] width 49 height 39
click at [380, 478] on icon at bounding box center [382, 556] width 13 height 13
click at [382, 478] on icon at bounding box center [382, 556] width 13 height 13
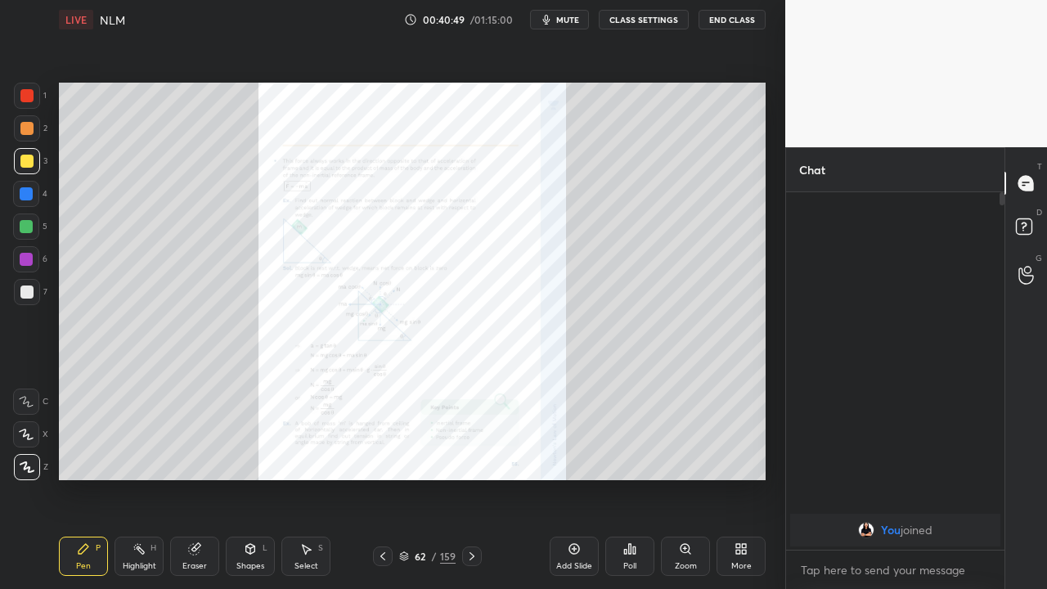
click at [563, 478] on div "Add Slide" at bounding box center [574, 566] width 36 height 8
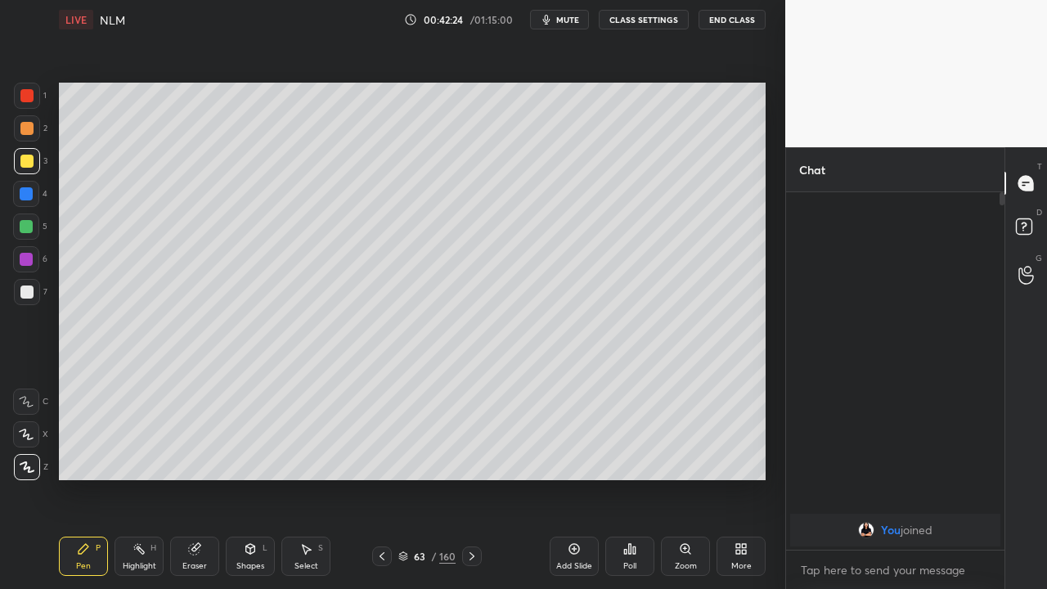
click at [771, 381] on div "Setting up your live class Poll for secs No correct answer Start poll" at bounding box center [412, 281] width 720 height 484
click at [200, 478] on div "Eraser" at bounding box center [194, 566] width 25 height 8
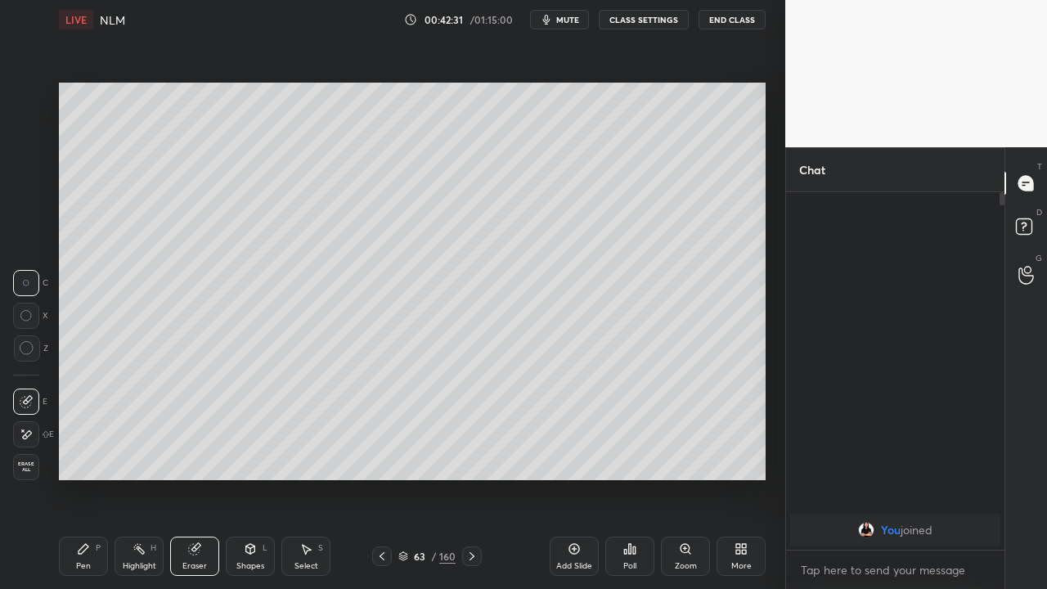
click at [29, 433] on icon at bounding box center [26, 435] width 13 height 14
click at [94, 478] on div "Pen P" at bounding box center [83, 555] width 49 height 39
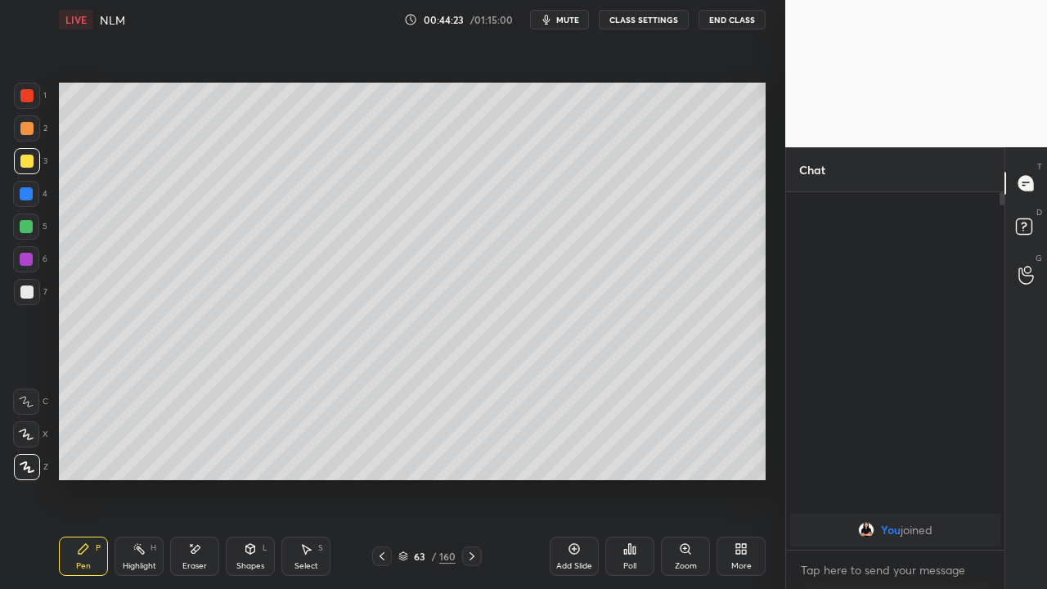
click at [34, 298] on div at bounding box center [27, 292] width 26 height 26
click at [565, 478] on div "Add Slide" at bounding box center [574, 555] width 49 height 39
click at [560, 478] on div "Add Slide" at bounding box center [574, 566] width 36 height 8
click at [142, 478] on div "Highlight" at bounding box center [140, 566] width 34 height 8
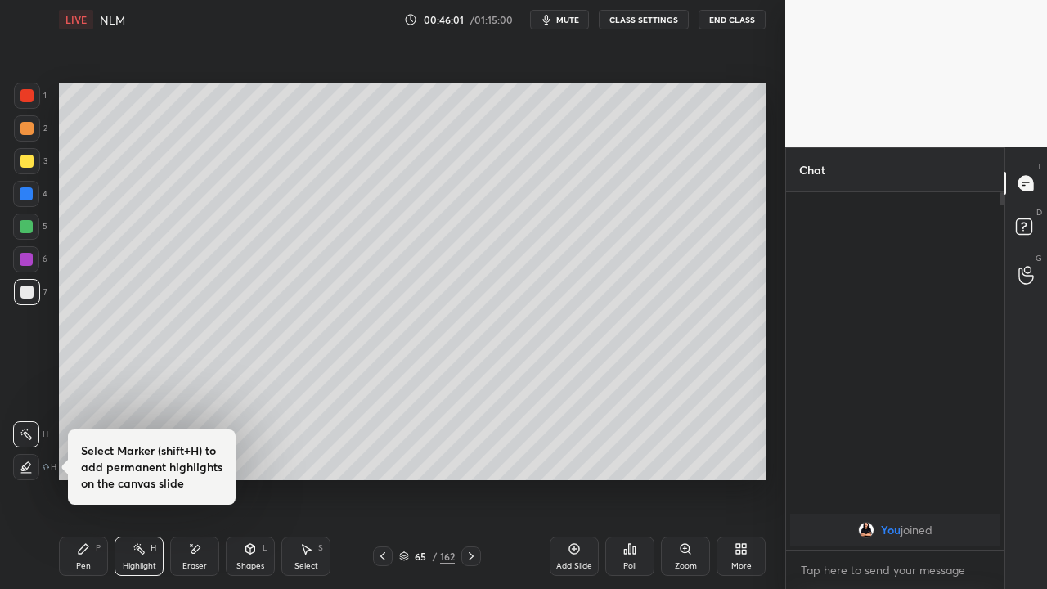
click at [195, 478] on div "Eraser" at bounding box center [194, 566] width 25 height 8
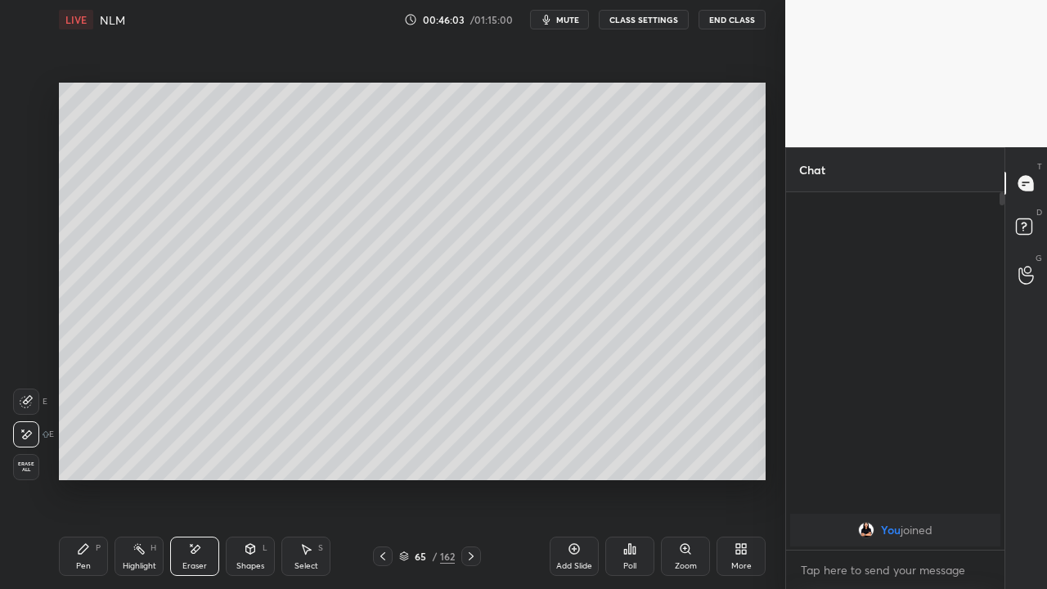
click at [96, 478] on div "Pen P" at bounding box center [83, 555] width 49 height 39
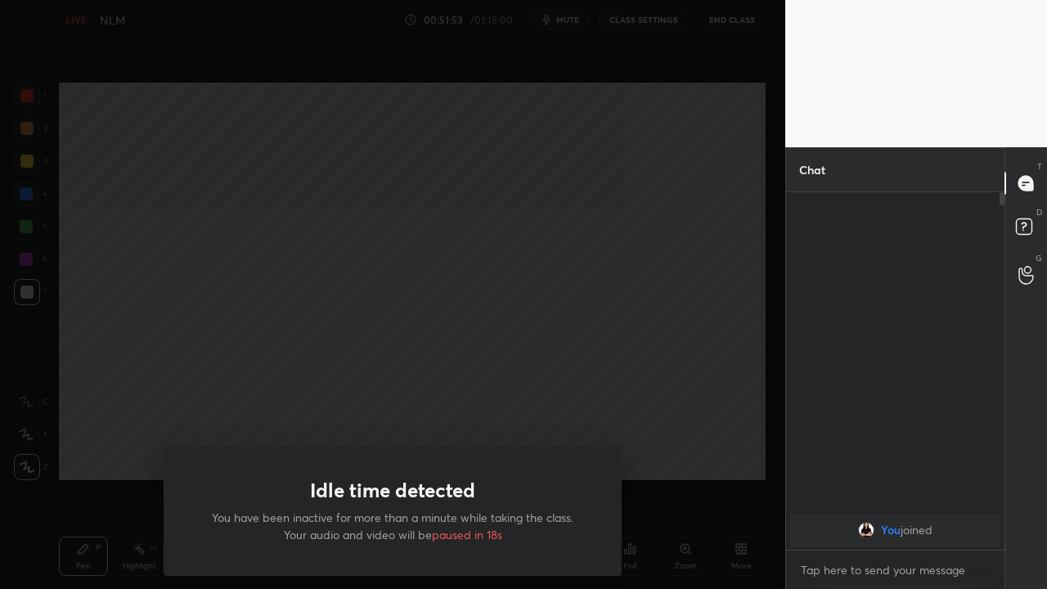
click at [615, 387] on div "Idle time detected You have been inactive for more than a minute while taking t…" at bounding box center [392, 294] width 785 height 589
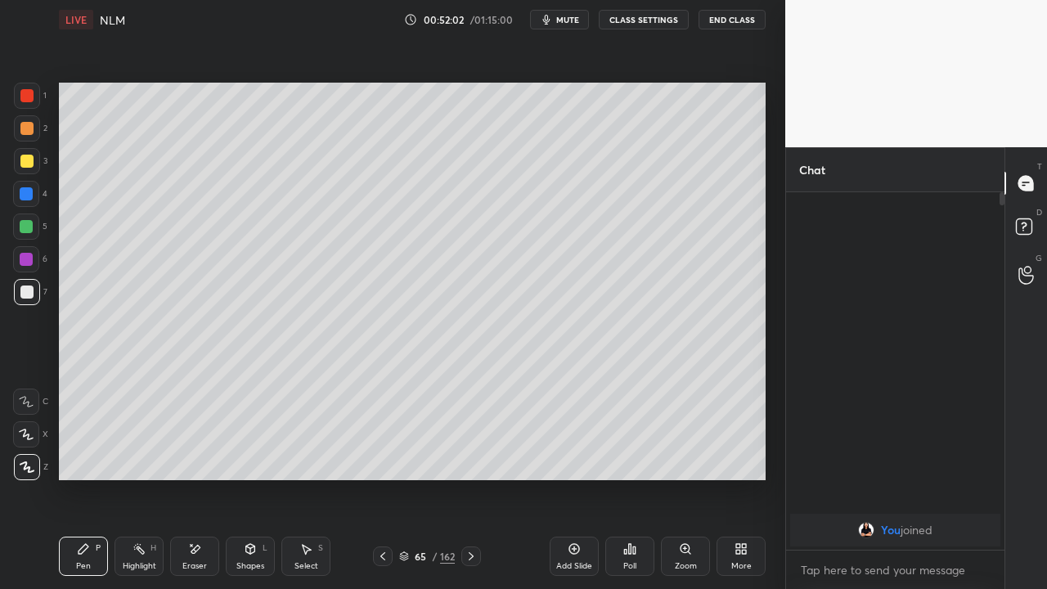
click at [736, 26] on button "End Class" at bounding box center [731, 20] width 67 height 20
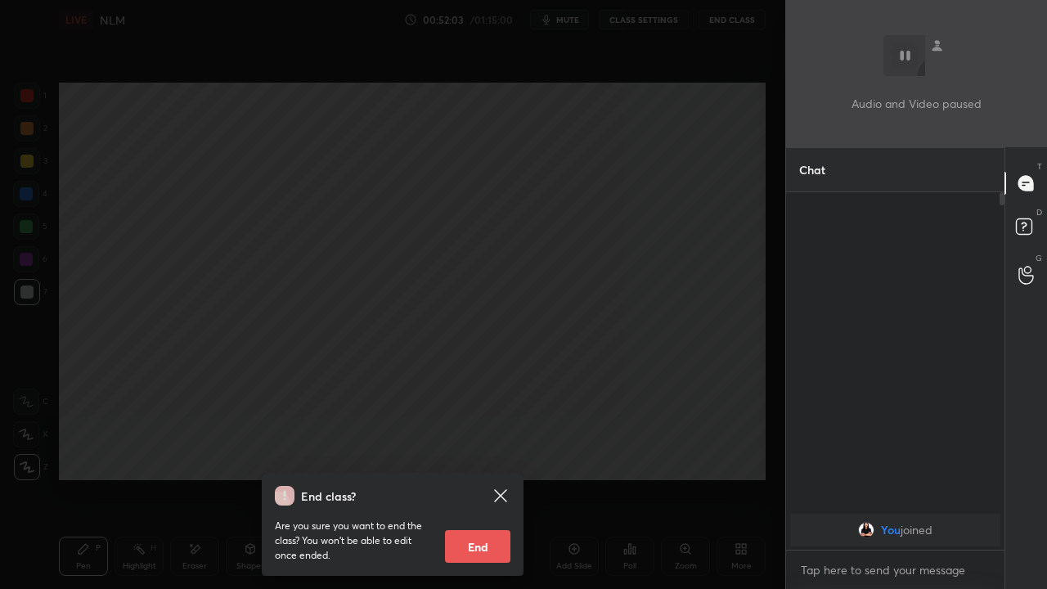
click at [482, 478] on button "End" at bounding box center [477, 546] width 65 height 33
type textarea "x"
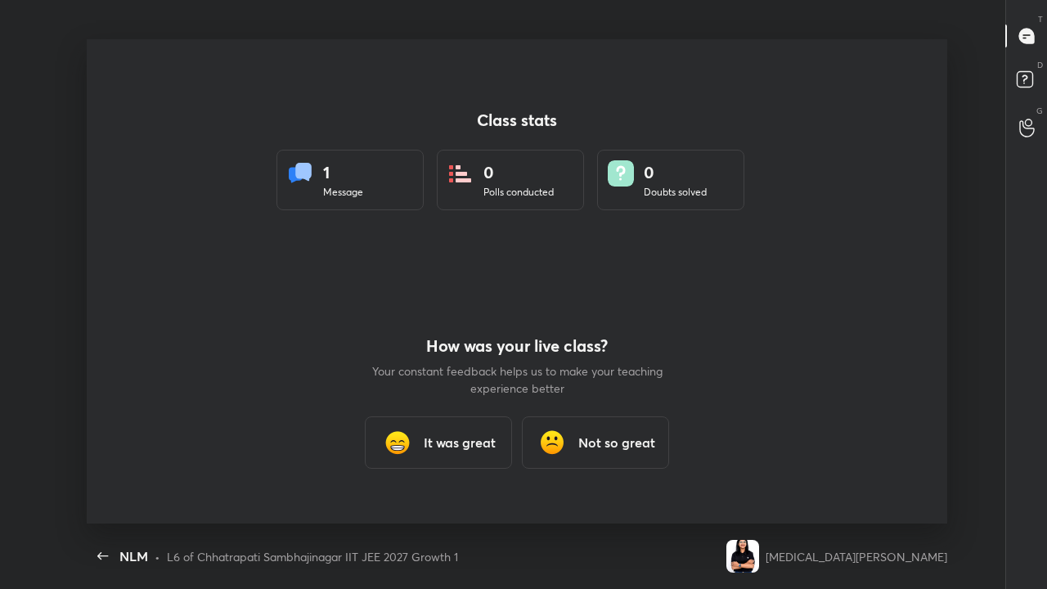
scroll to position [484, 1034]
click at [392, 458] on img at bounding box center [397, 442] width 33 height 33
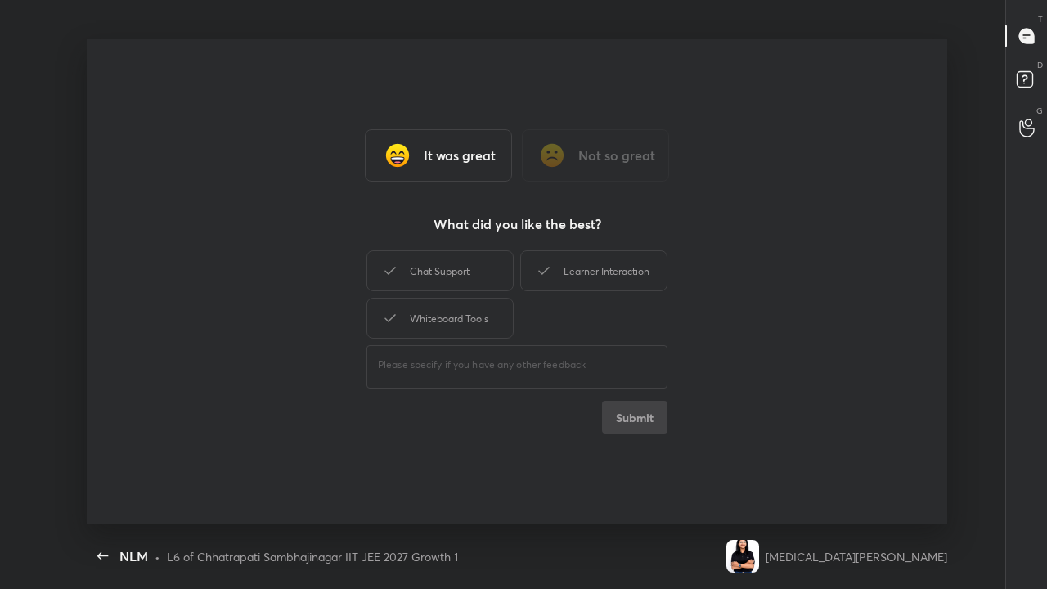
click at [451, 174] on div "It was great" at bounding box center [438, 155] width 147 height 52
click at [610, 426] on div "Chat Support Learner Interaction Whiteboard Tools ​ Submit" at bounding box center [516, 340] width 301 height 186
click at [571, 166] on div "Not so great" at bounding box center [595, 155] width 147 height 52
click at [473, 289] on div "Learner Interaction" at bounding box center [439, 270] width 147 height 41
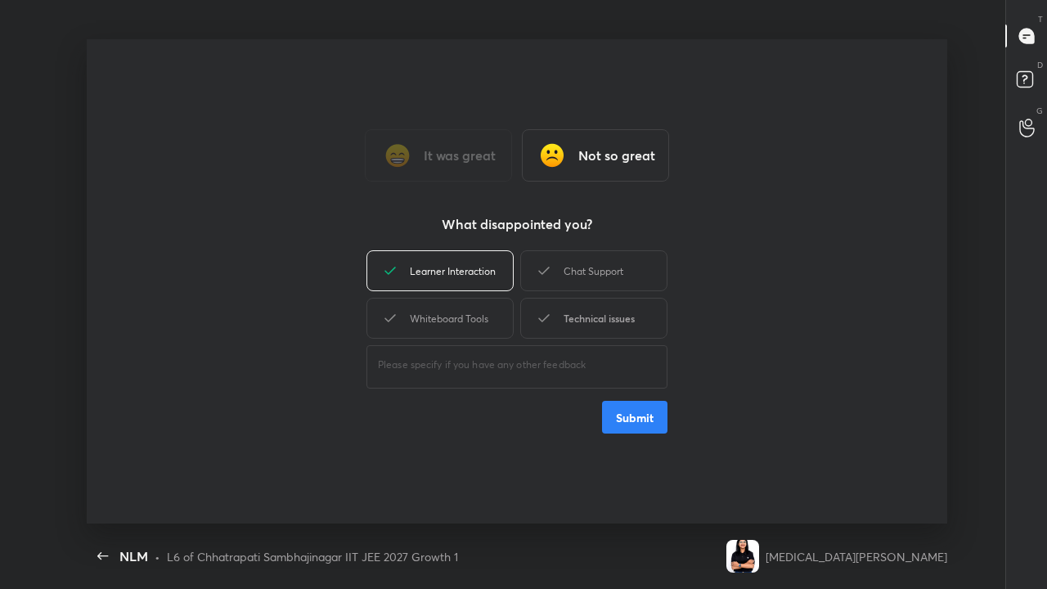
click at [595, 323] on div "Technical issues" at bounding box center [593, 318] width 147 height 41
click at [579, 280] on div "Chat Support" at bounding box center [593, 270] width 147 height 41
click at [492, 321] on div "Whiteboard Tools" at bounding box center [439, 318] width 147 height 41
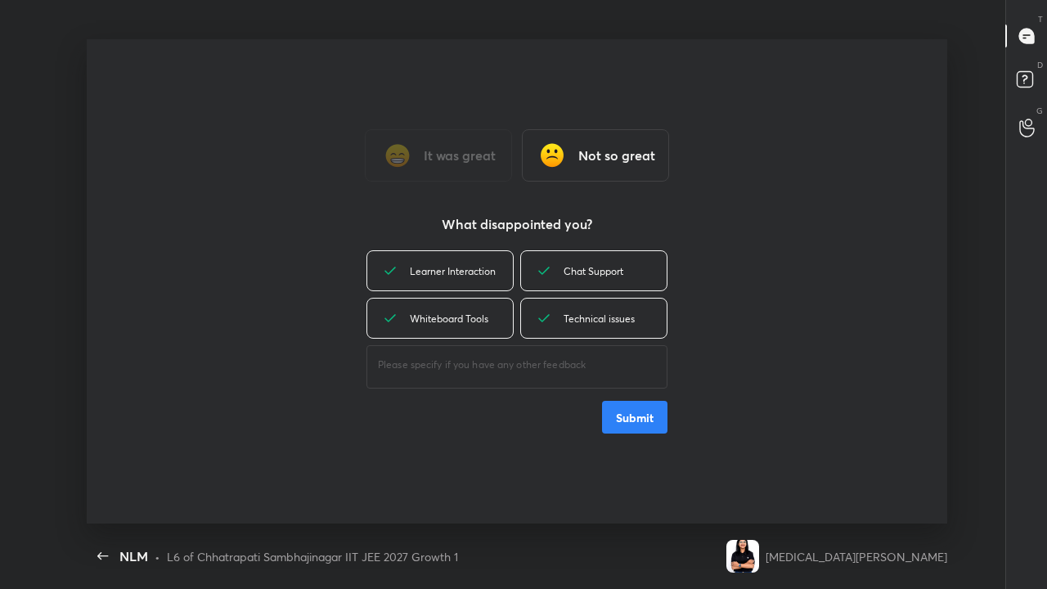
click at [458, 172] on div "It was great" at bounding box center [438, 155] width 147 height 52
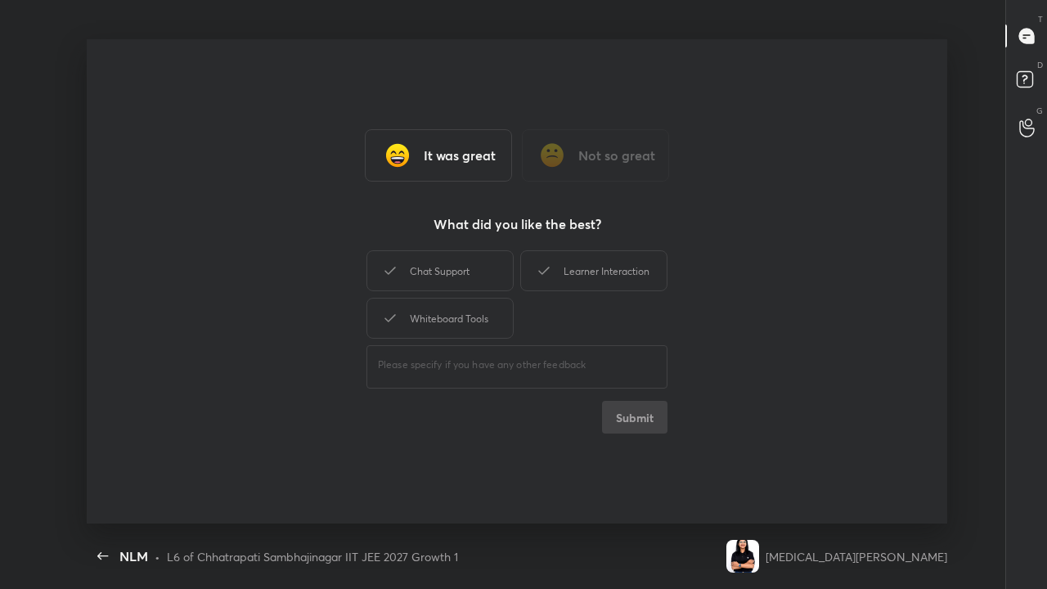
click at [621, 435] on div "It was great Not so great What did you like the best? Chat Support Learner Inte…" at bounding box center [517, 281] width 860 height 484
click at [549, 275] on icon at bounding box center [544, 271] width 20 height 20
click at [472, 275] on div "Chat Support" at bounding box center [439, 270] width 147 height 41
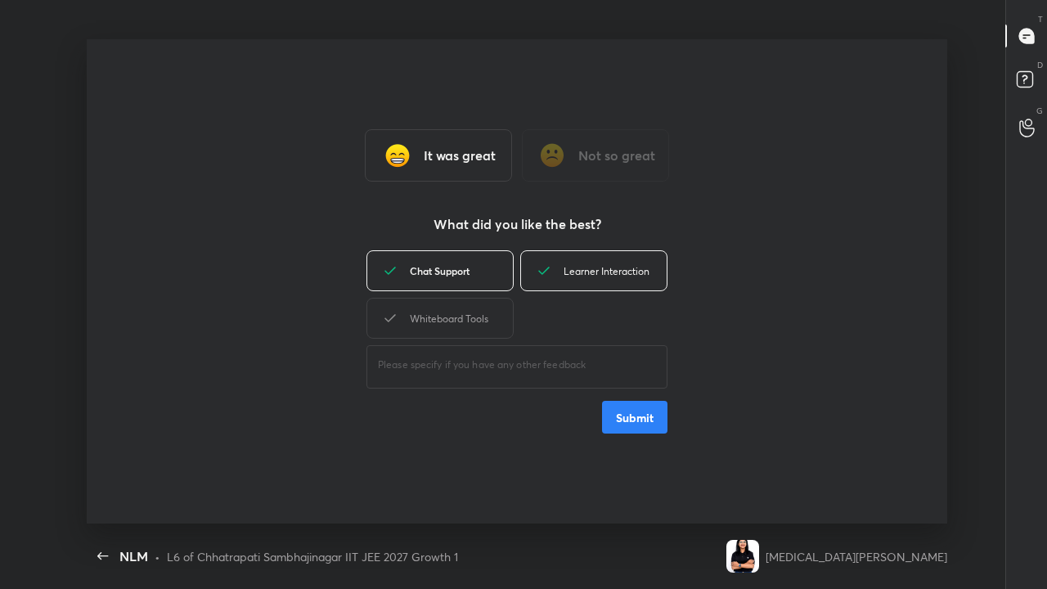
click at [480, 328] on div "Whiteboard Tools" at bounding box center [439, 318] width 147 height 41
click at [628, 423] on button "Submit" at bounding box center [634, 417] width 65 height 33
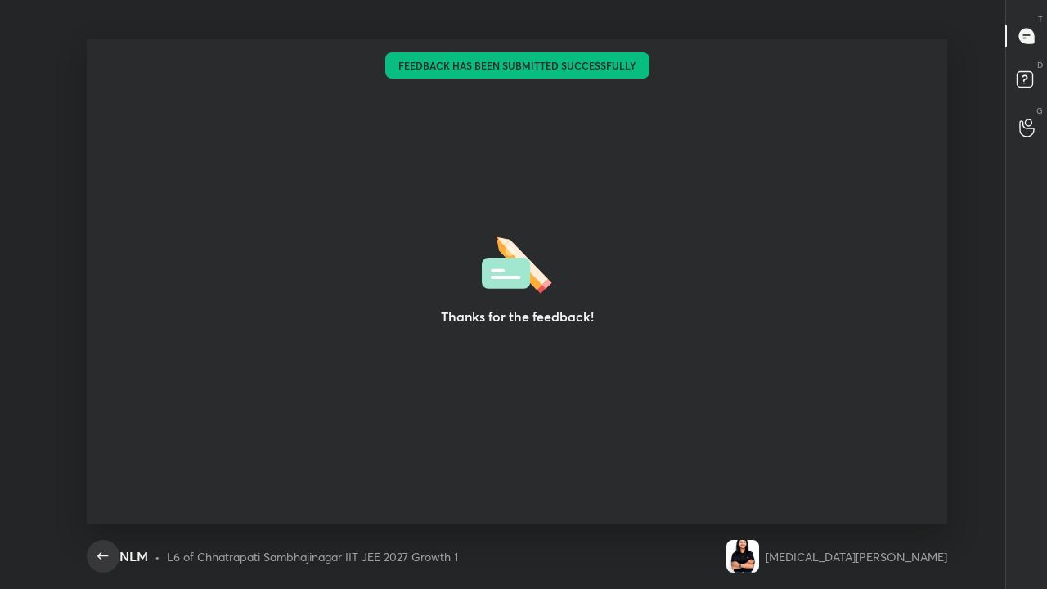
click at [102, 478] on icon "button" at bounding box center [103, 556] width 20 height 20
